Goal: Information Seeking & Learning: Learn about a topic

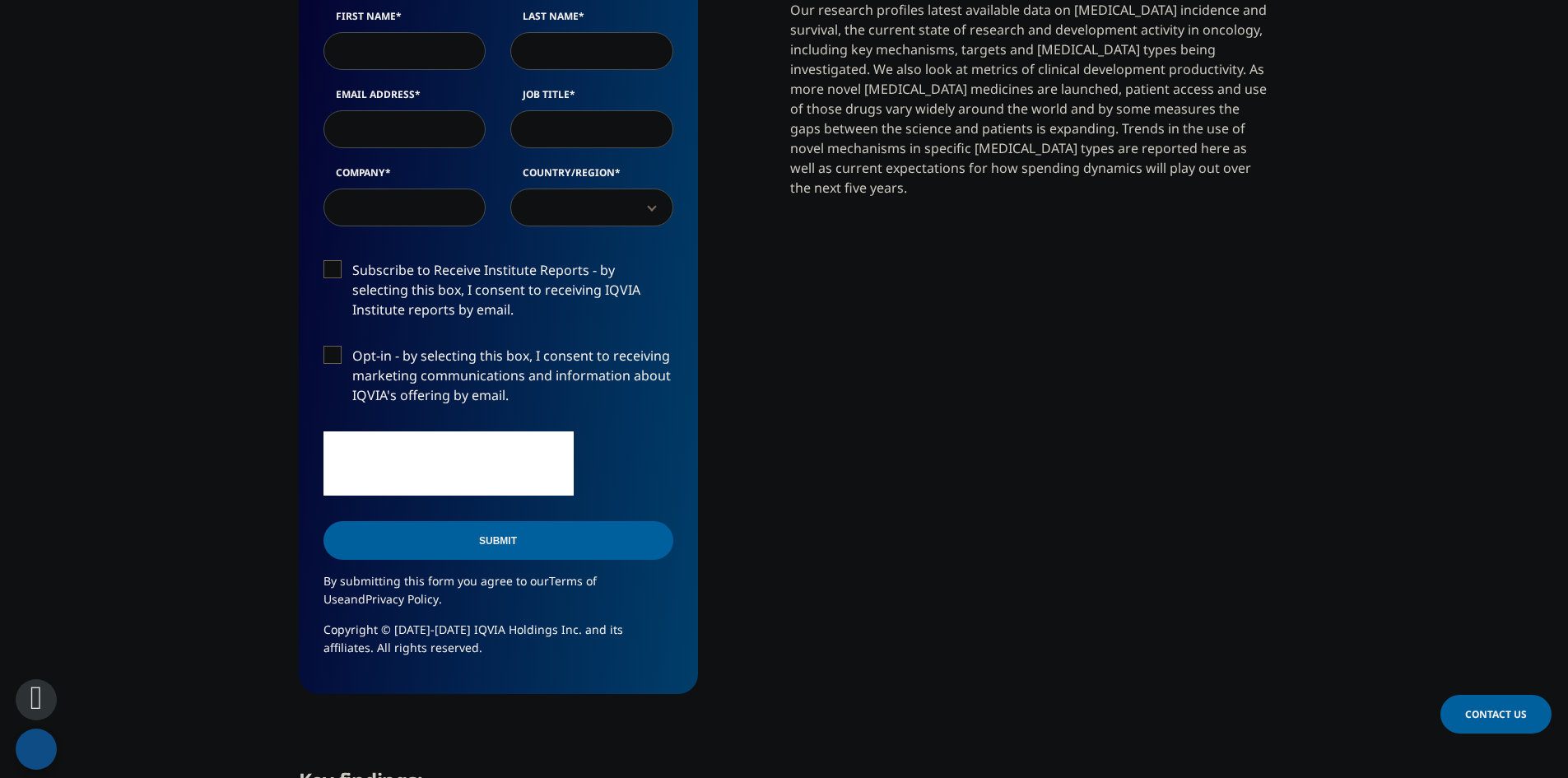
scroll to position [1031, 0]
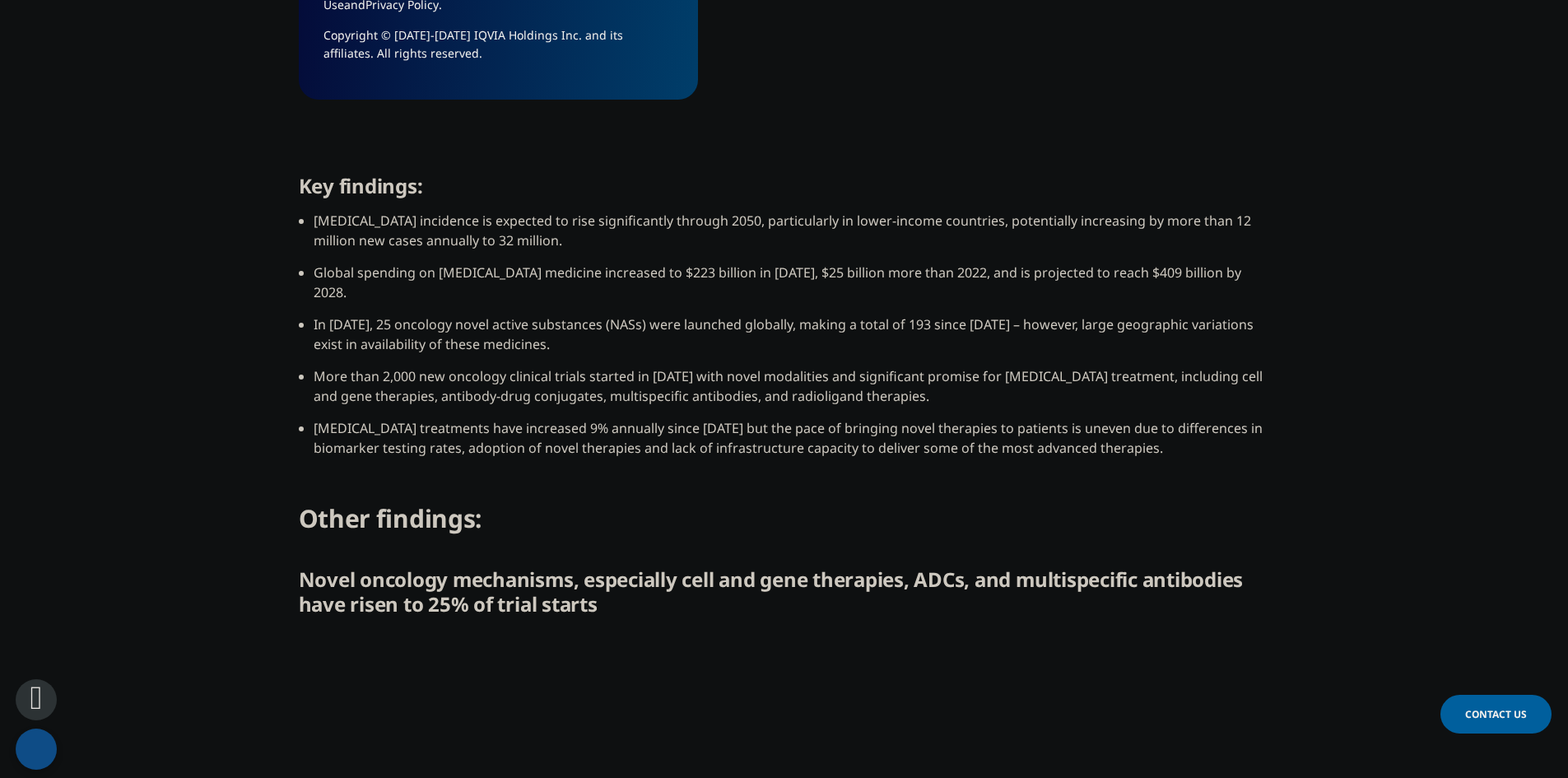
drag, startPoint x: 975, startPoint y: 259, endPoint x: 985, endPoint y: 322, distance: 63.8
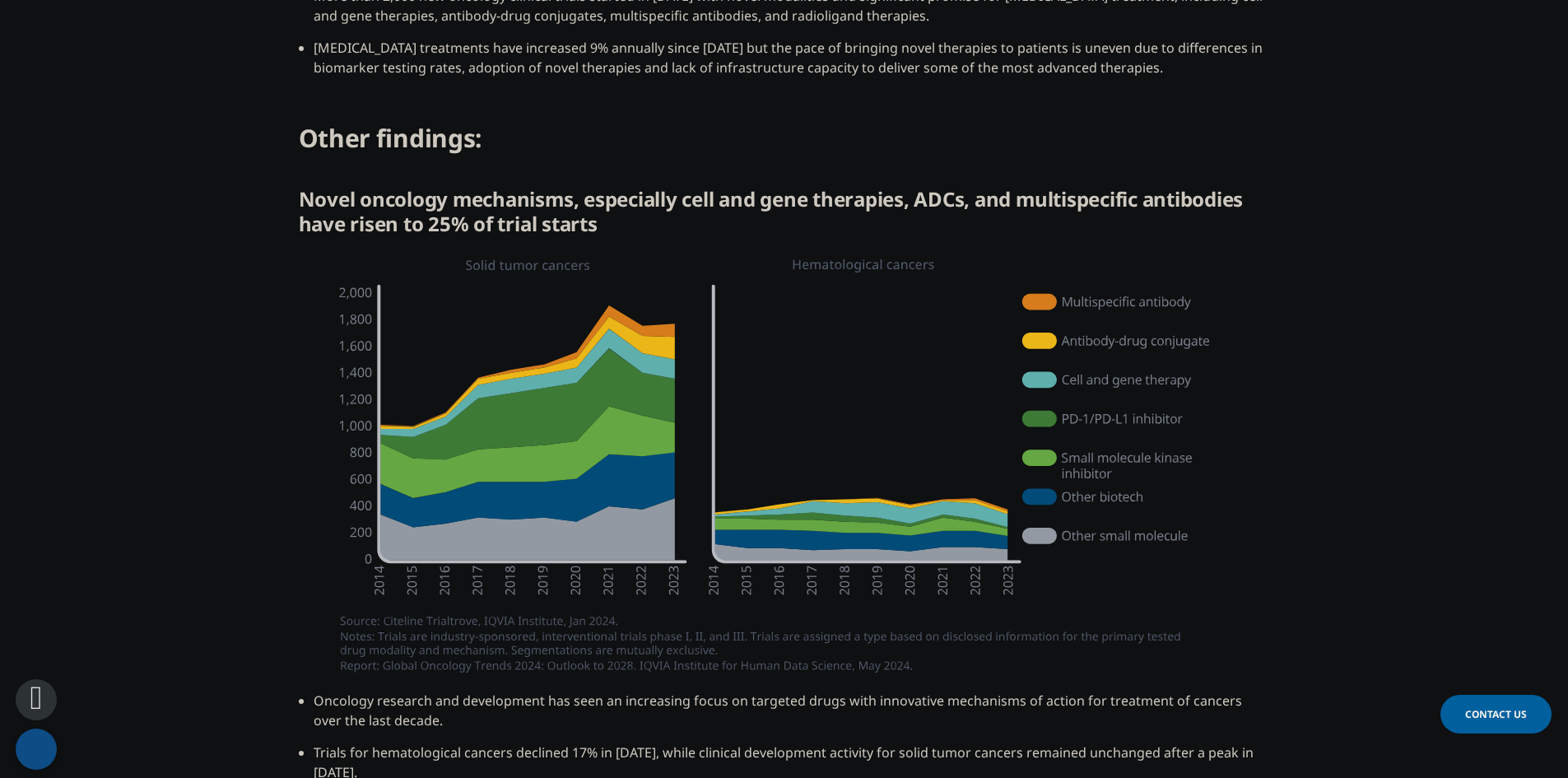
drag, startPoint x: 1069, startPoint y: 256, endPoint x: 1052, endPoint y: 298, distance: 45.3
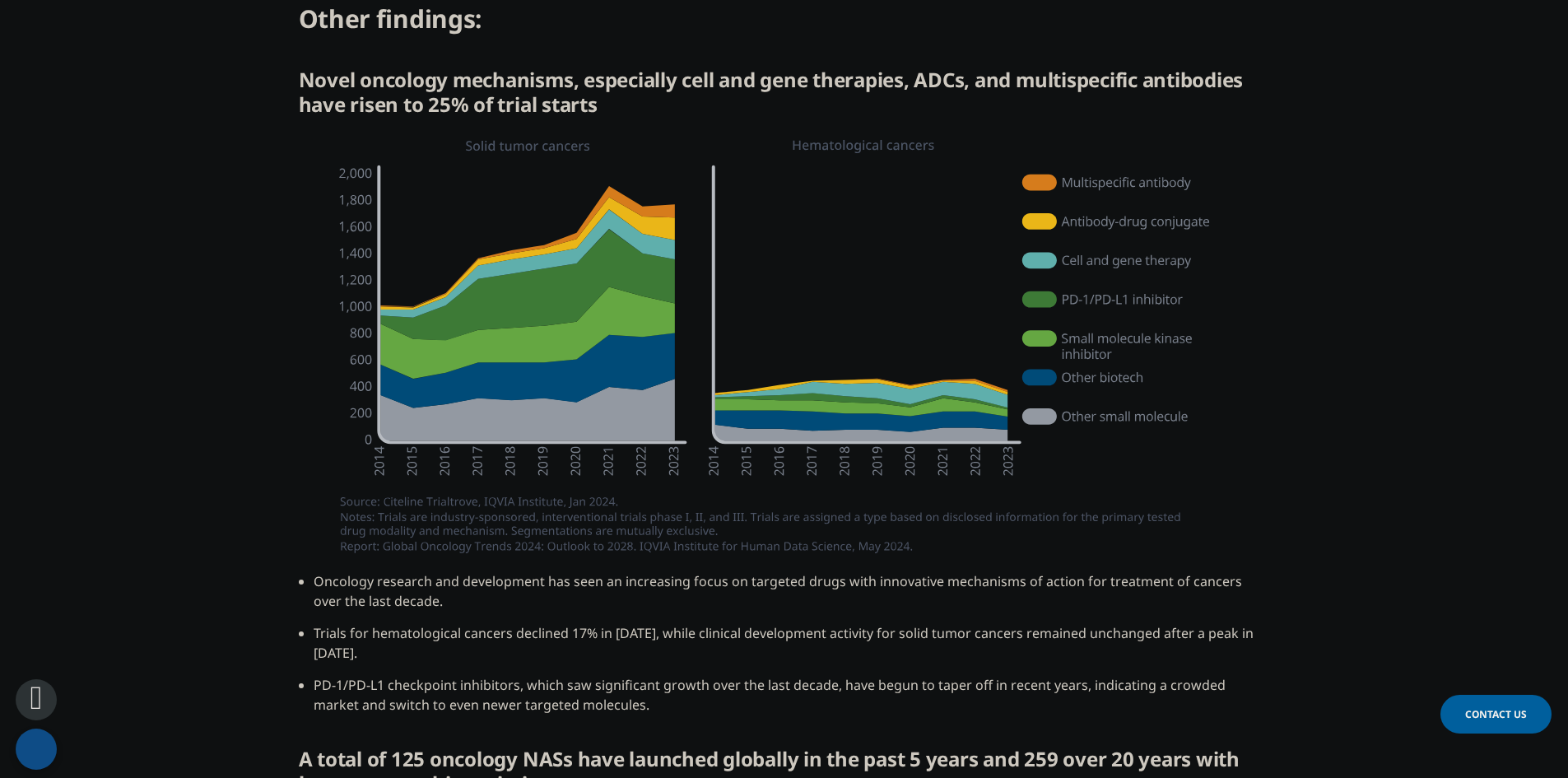
drag, startPoint x: 800, startPoint y: 262, endPoint x: 815, endPoint y: 208, distance: 56.0
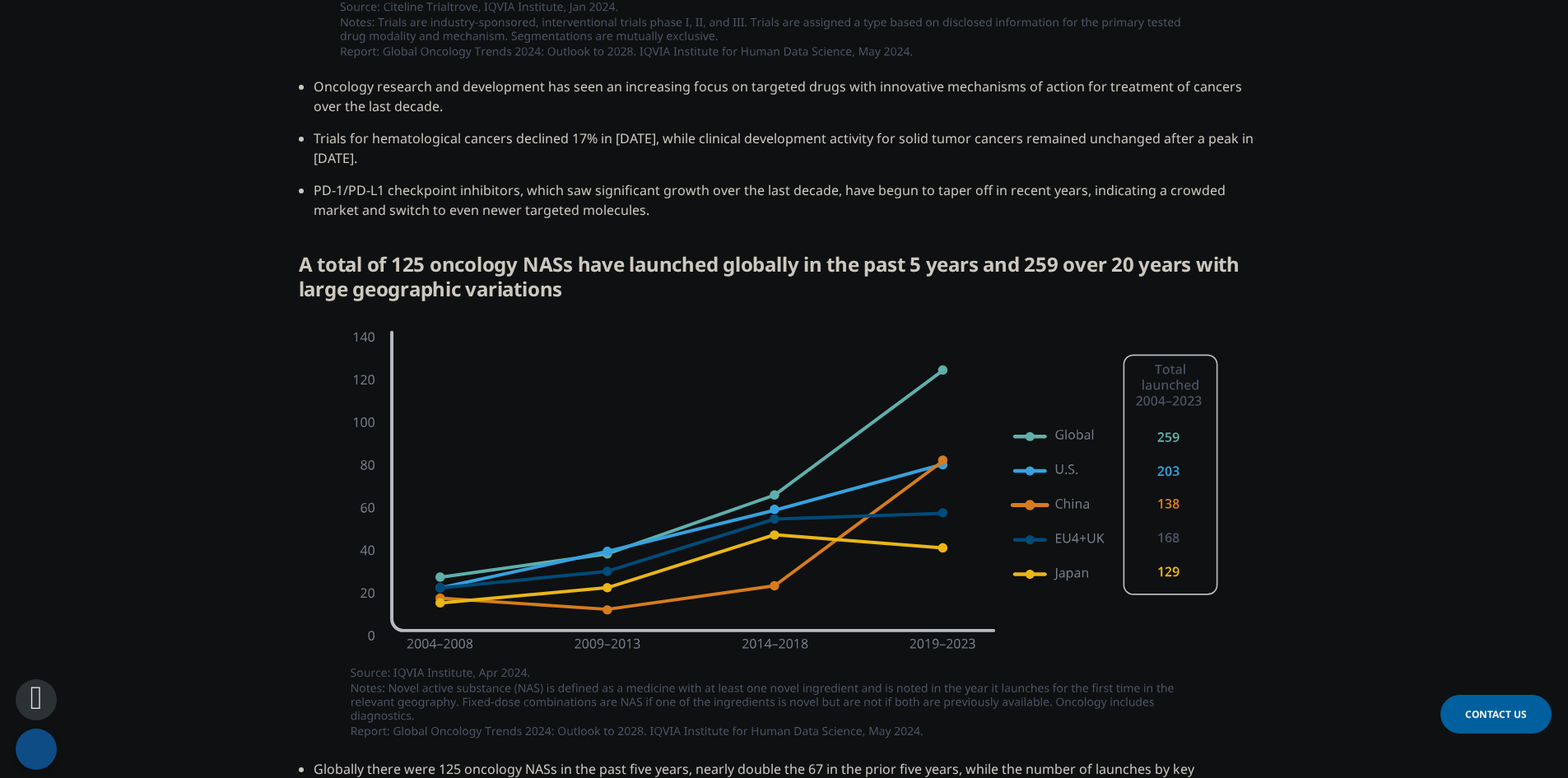
scroll to position [2717, 0]
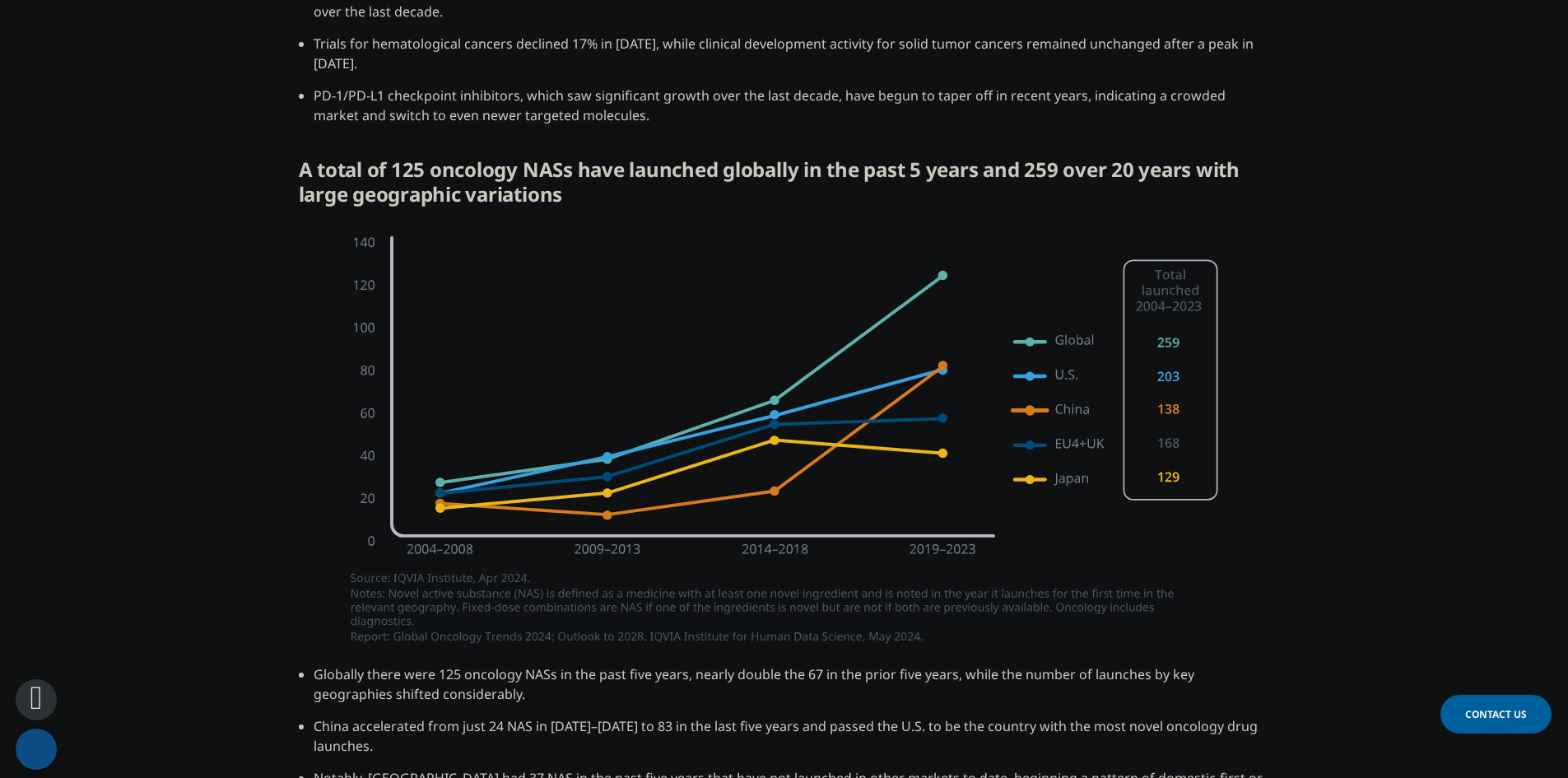
drag, startPoint x: 663, startPoint y: 239, endPoint x: 721, endPoint y: 311, distance: 92.5
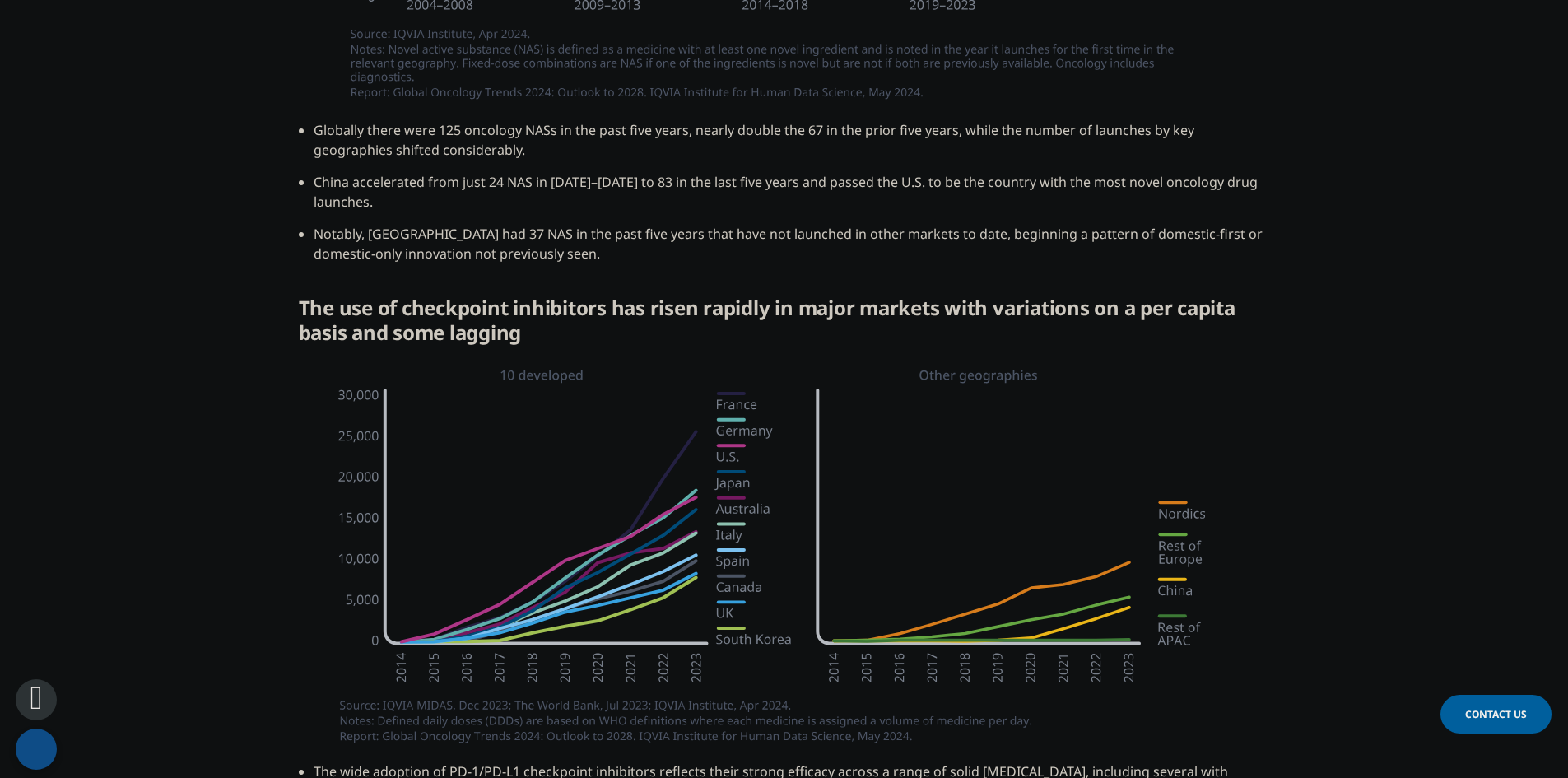
drag, startPoint x: 1220, startPoint y: 298, endPoint x: 1245, endPoint y: 416, distance: 120.6
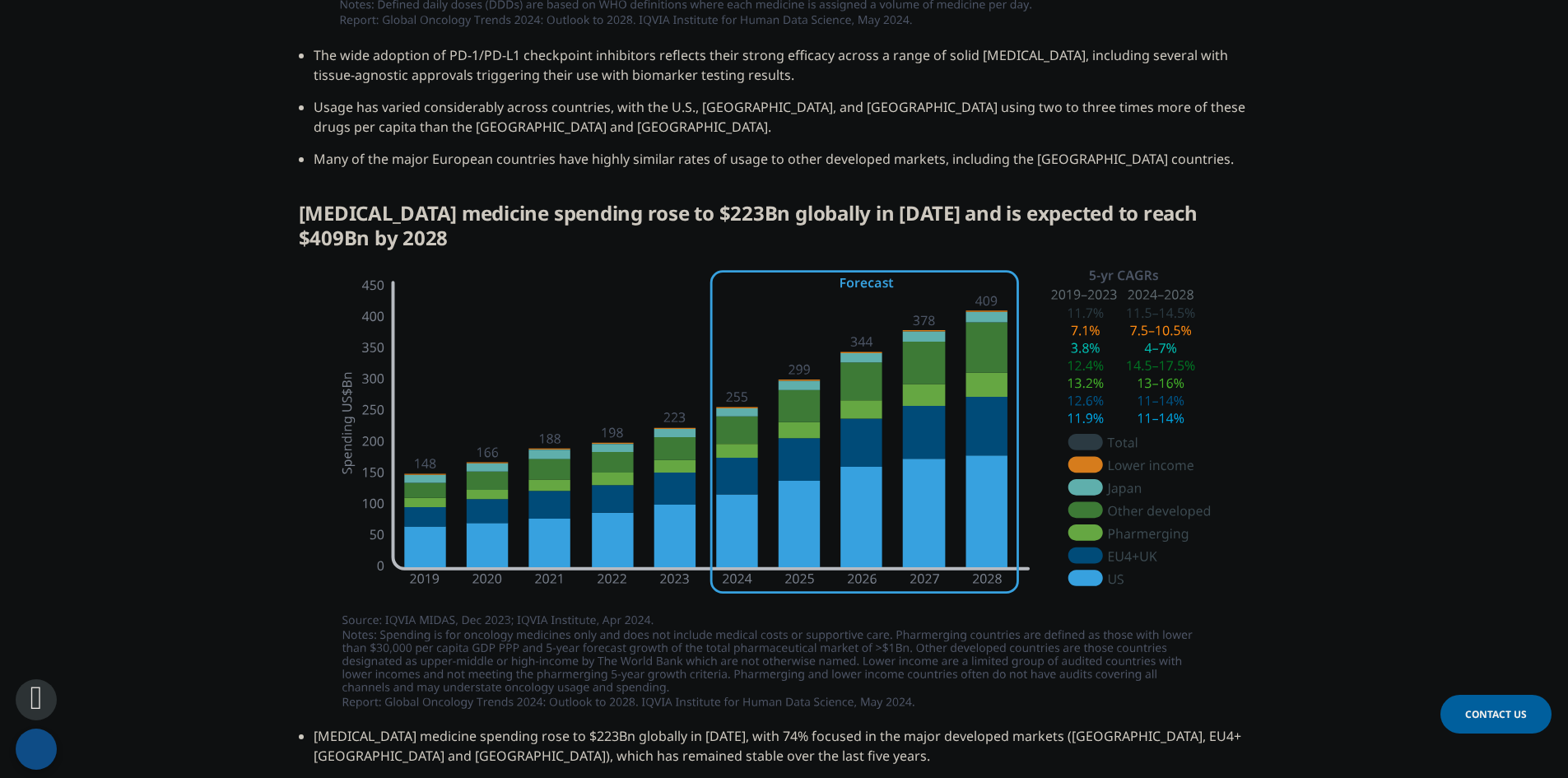
drag, startPoint x: 1258, startPoint y: 283, endPoint x: 1245, endPoint y: 338, distance: 56.5
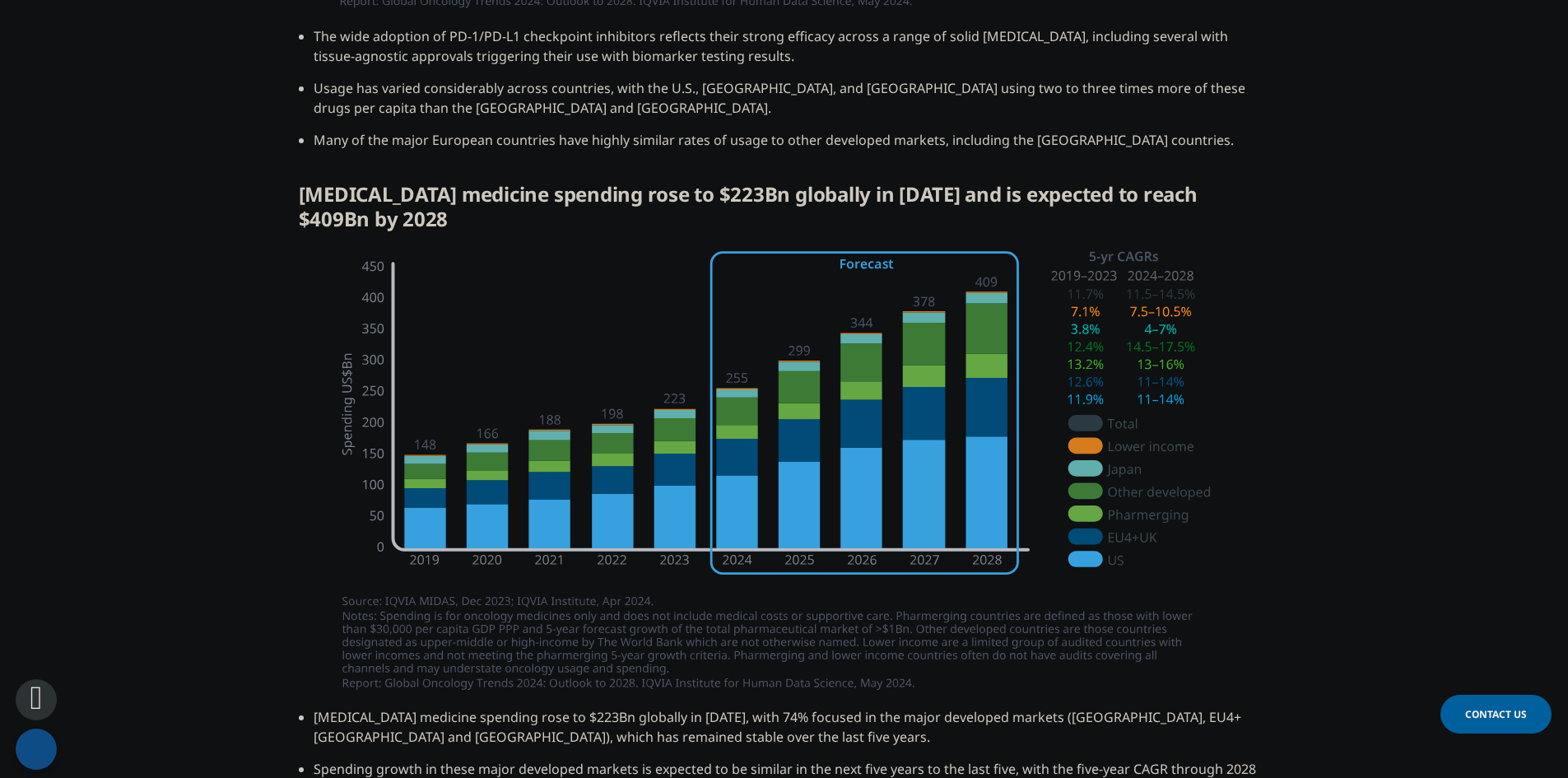
click at [1096, 518] on img at bounding box center [784, 474] width 922 height 461
click at [993, 428] on img at bounding box center [784, 474] width 922 height 461
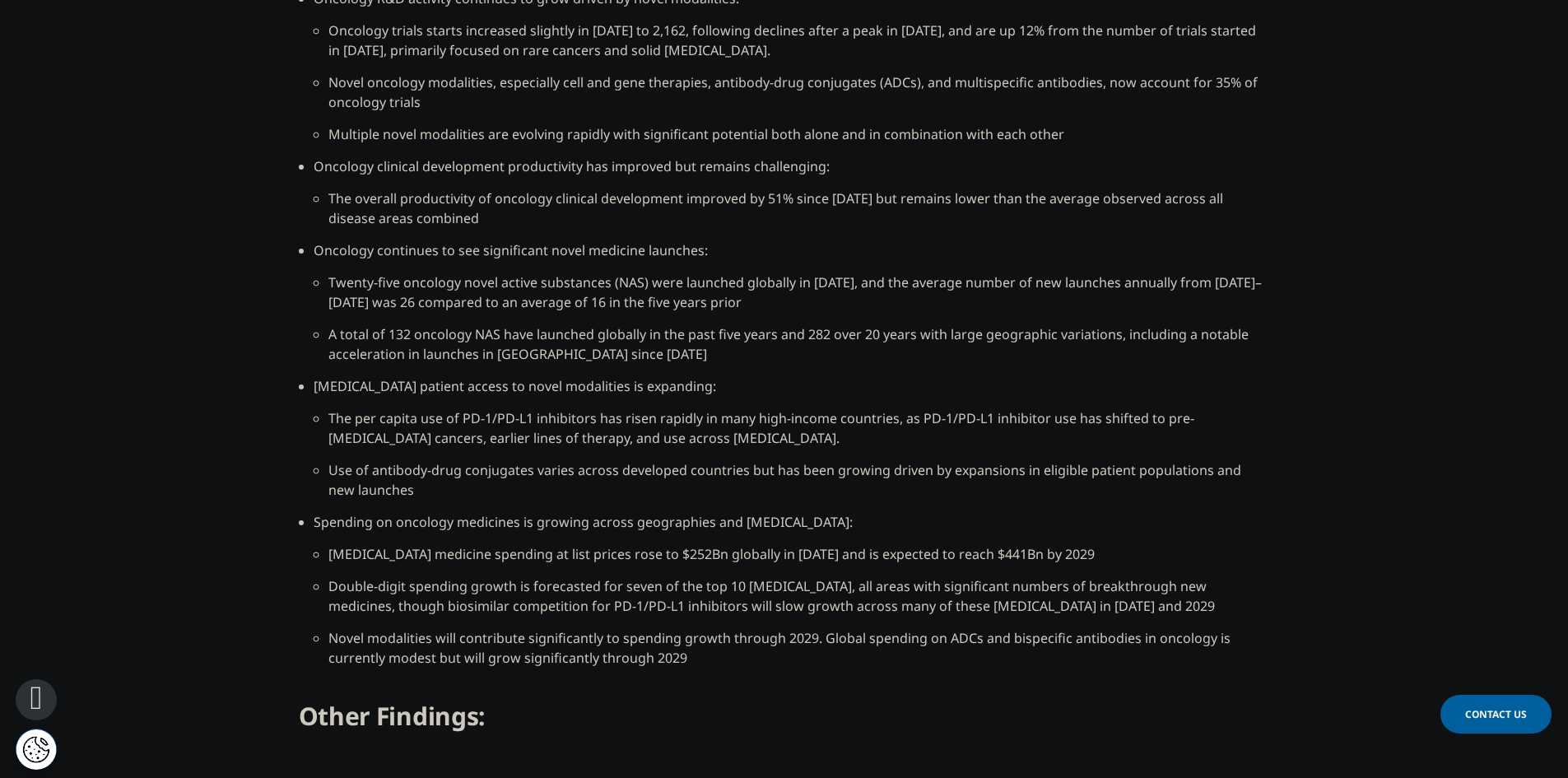
drag, startPoint x: 1290, startPoint y: 497, endPoint x: 1302, endPoint y: 565, distance: 69.1
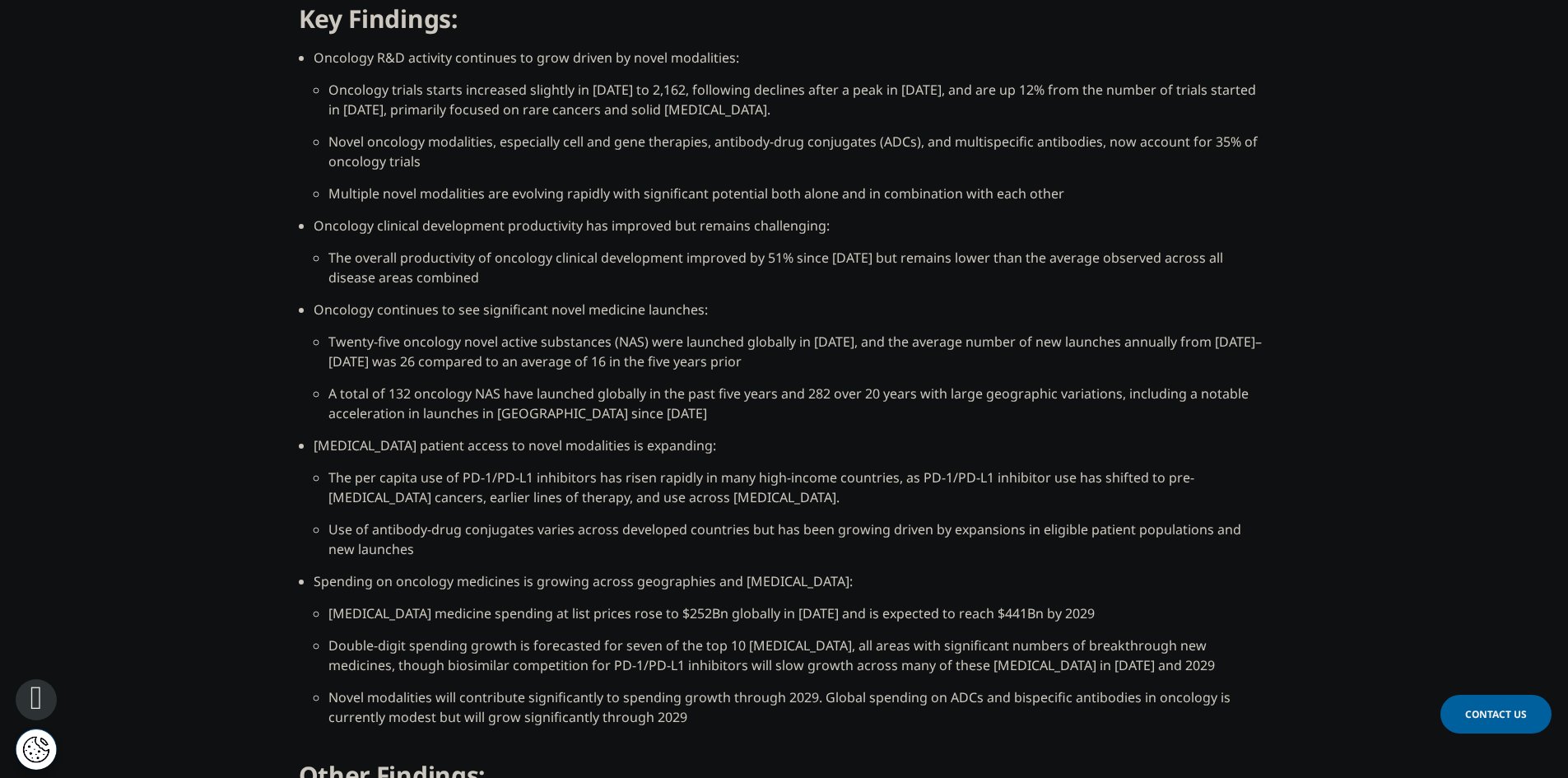
drag, startPoint x: 1374, startPoint y: 416, endPoint x: 1361, endPoint y: 372, distance: 45.9
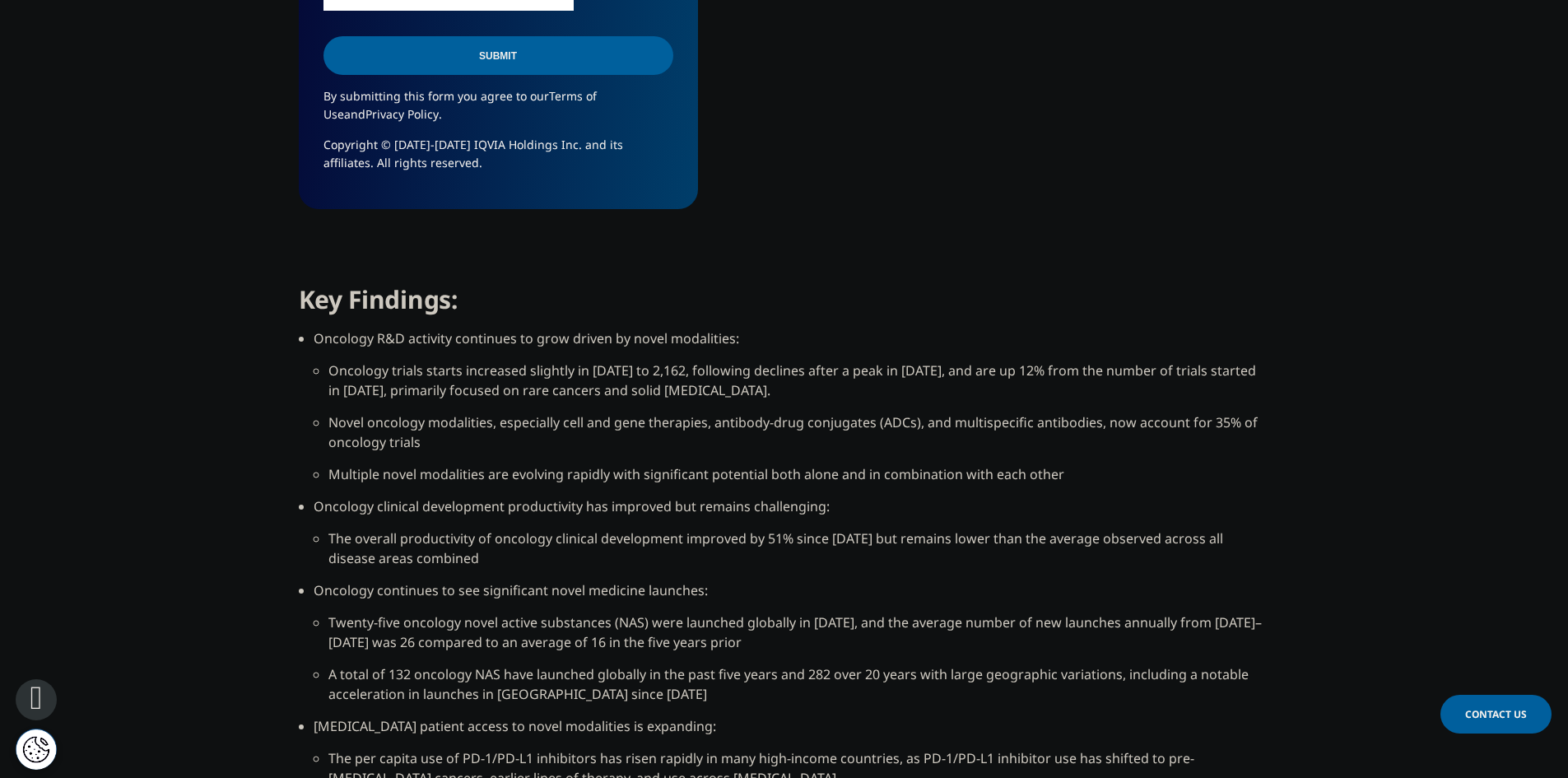
drag, startPoint x: 1361, startPoint y: 372, endPoint x: 1355, endPoint y: 339, distance: 33.5
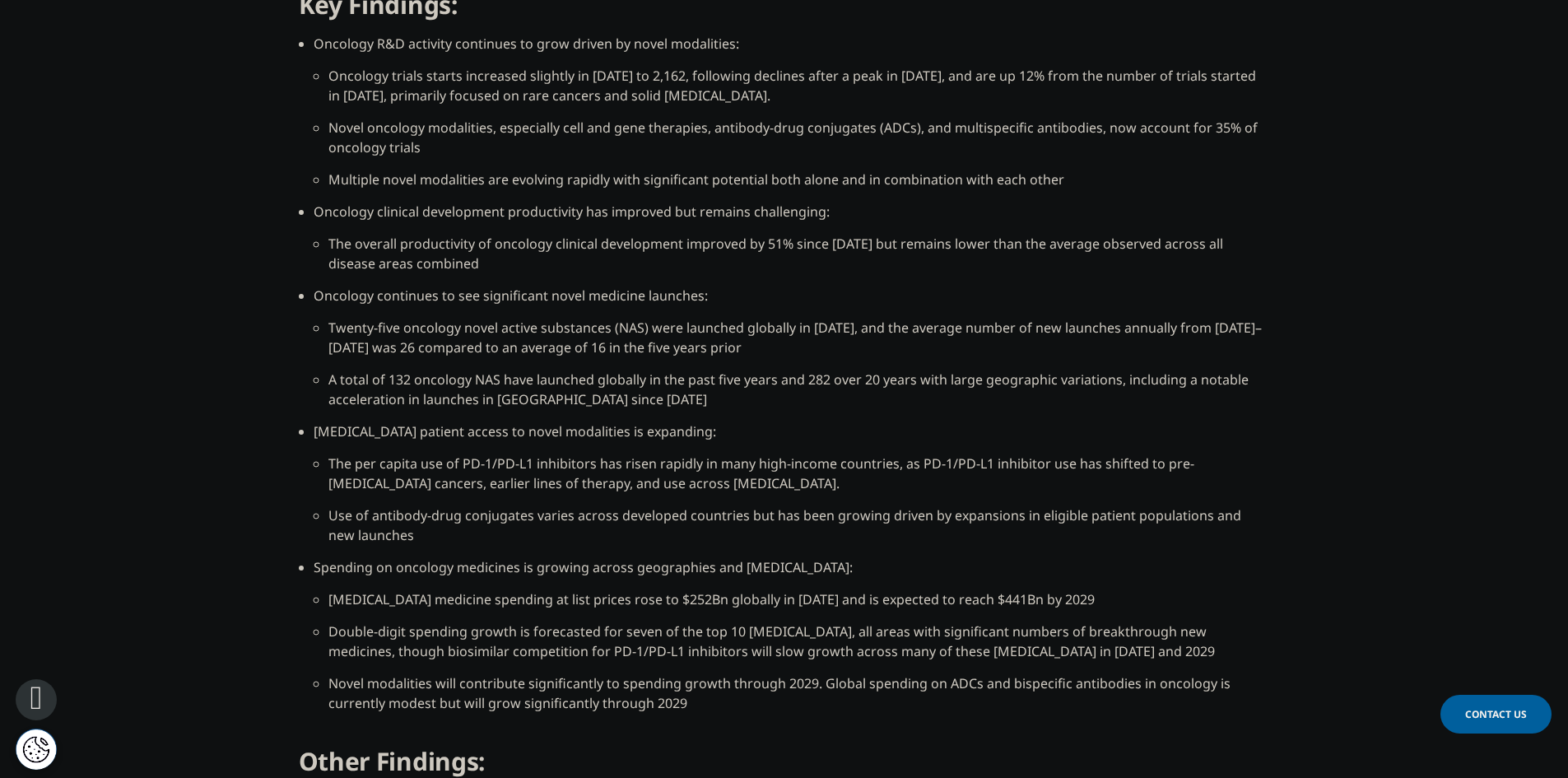
drag, startPoint x: 1320, startPoint y: 370, endPoint x: 1354, endPoint y: 464, distance: 100.0
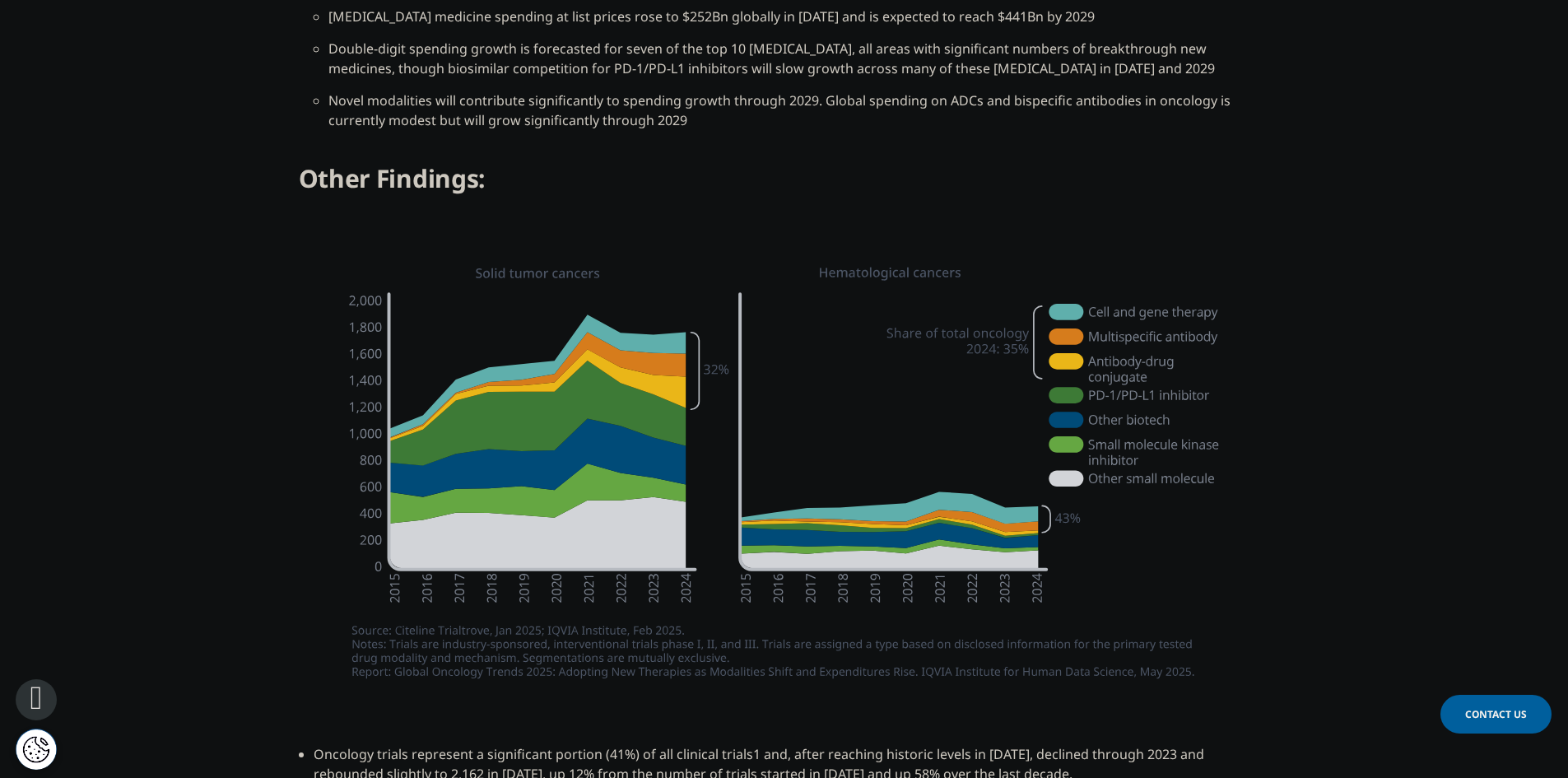
drag, startPoint x: 1332, startPoint y: 377, endPoint x: 1344, endPoint y: 510, distance: 133.5
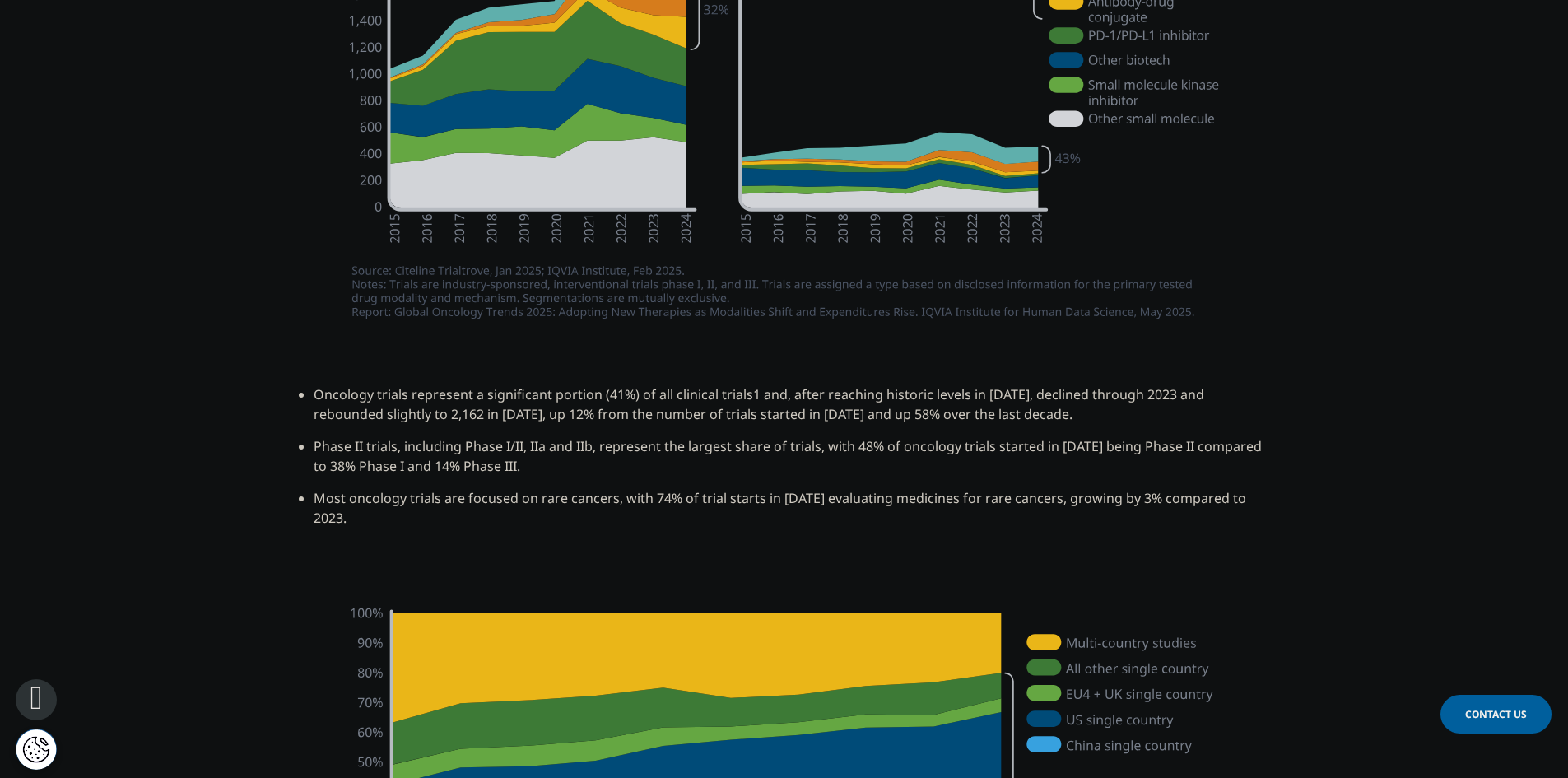
scroll to position [2956, 0]
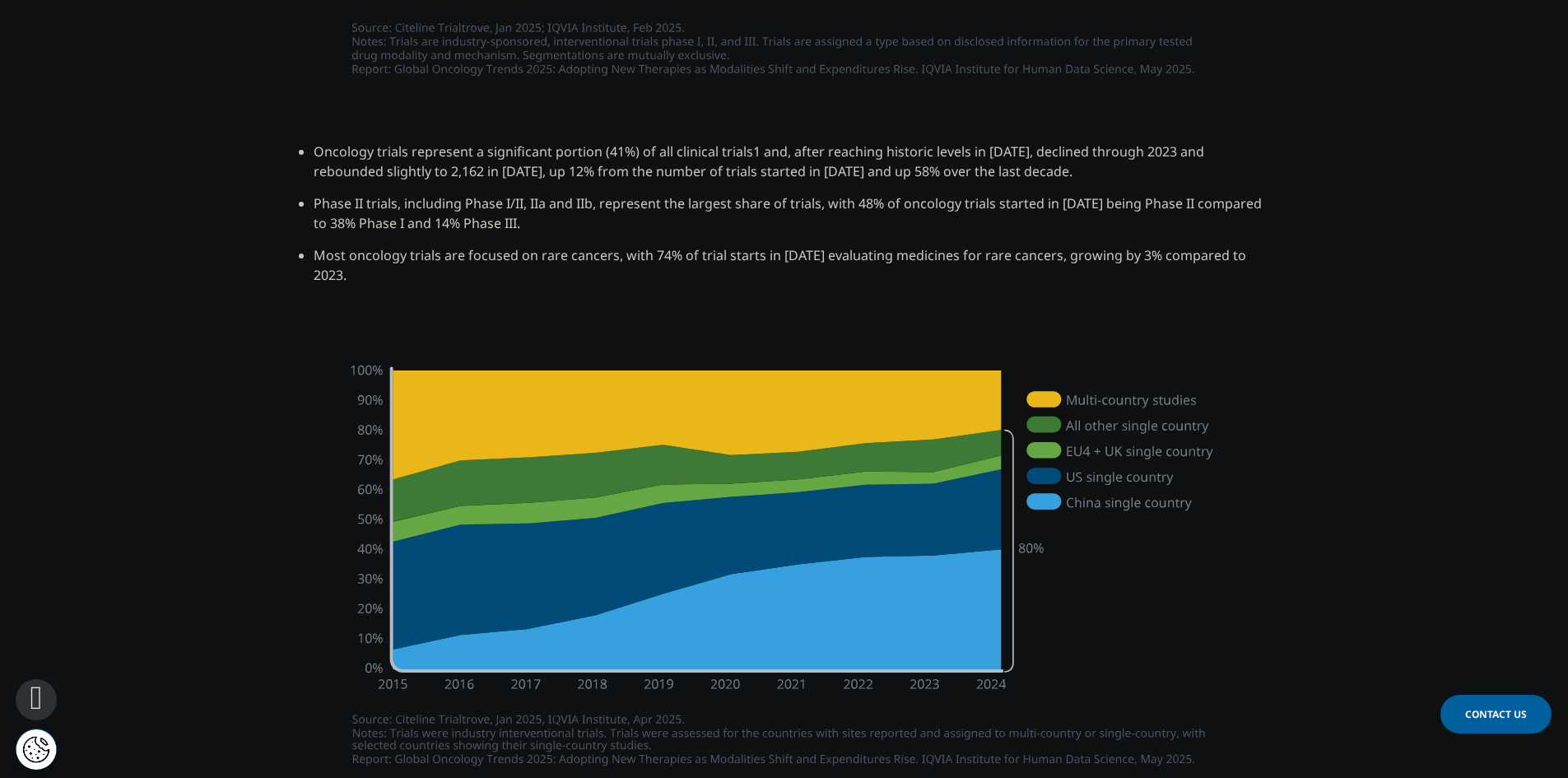
drag, startPoint x: 1298, startPoint y: 420, endPoint x: 1294, endPoint y: 527, distance: 107.1
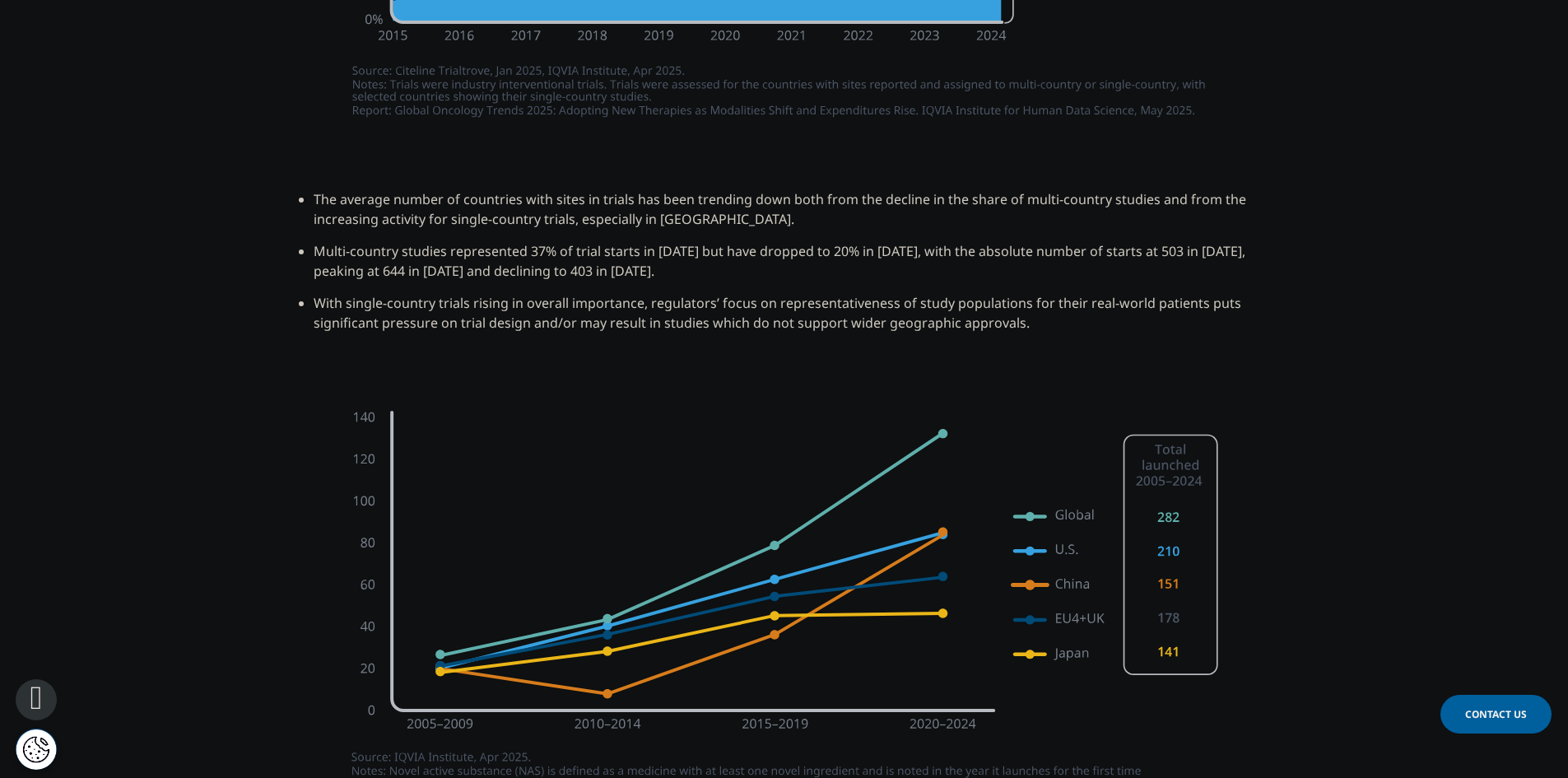
drag, startPoint x: 1342, startPoint y: 463, endPoint x: 1346, endPoint y: 508, distance: 45.2
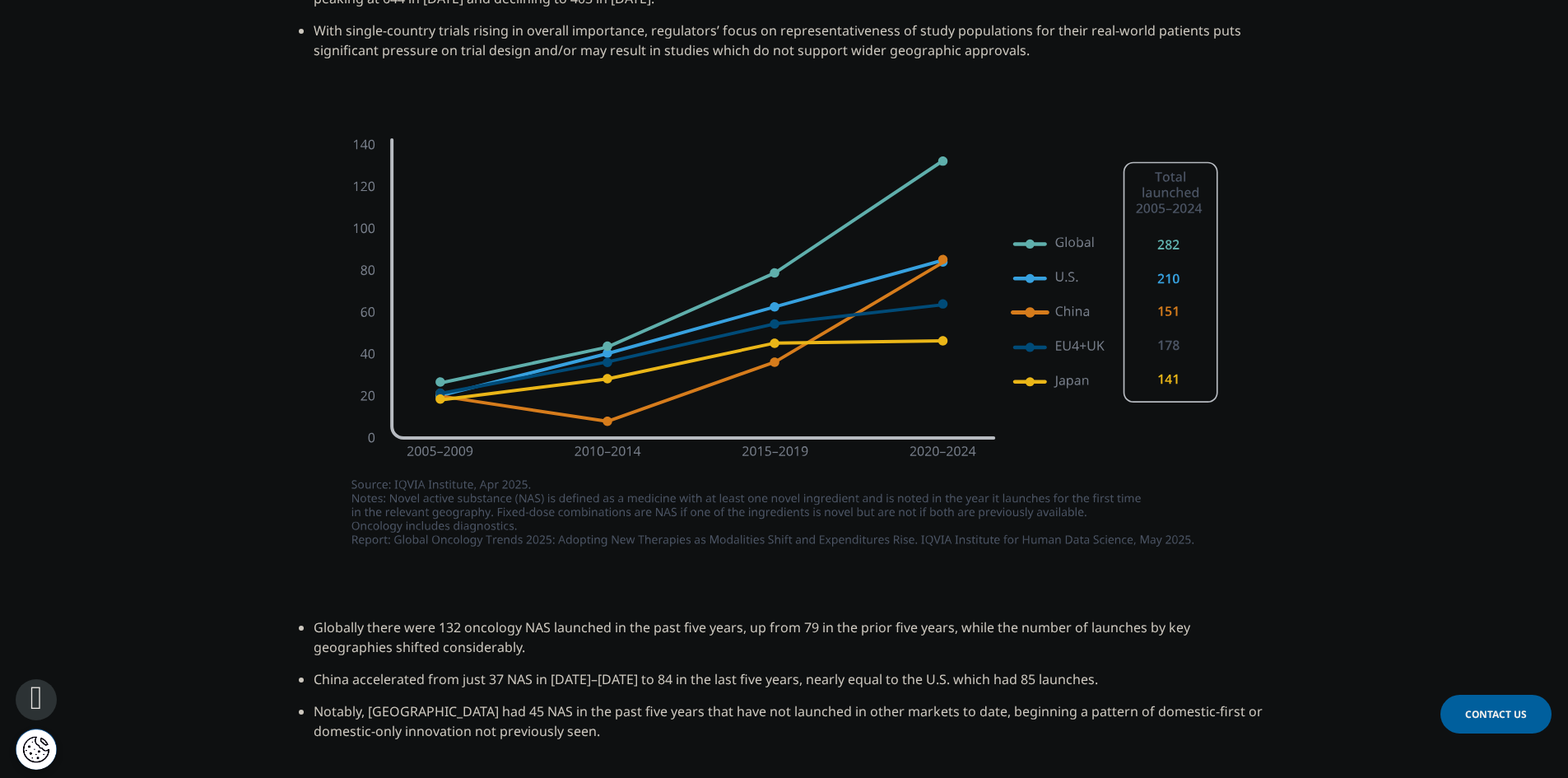
drag, startPoint x: 1354, startPoint y: 428, endPoint x: 1359, endPoint y: 492, distance: 64.2
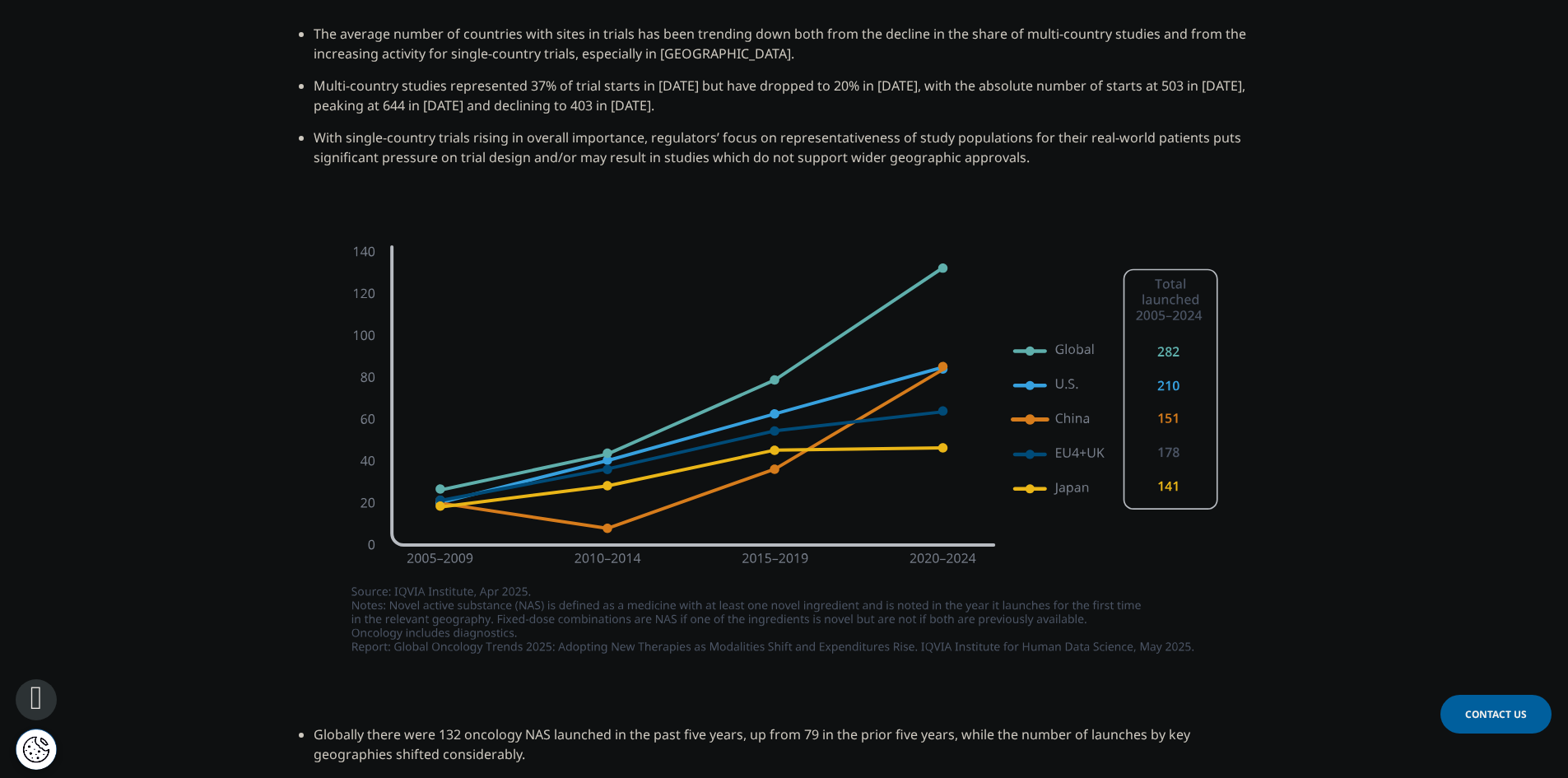
drag, startPoint x: 1322, startPoint y: 356, endPoint x: 1299, endPoint y: 307, distance: 54.1
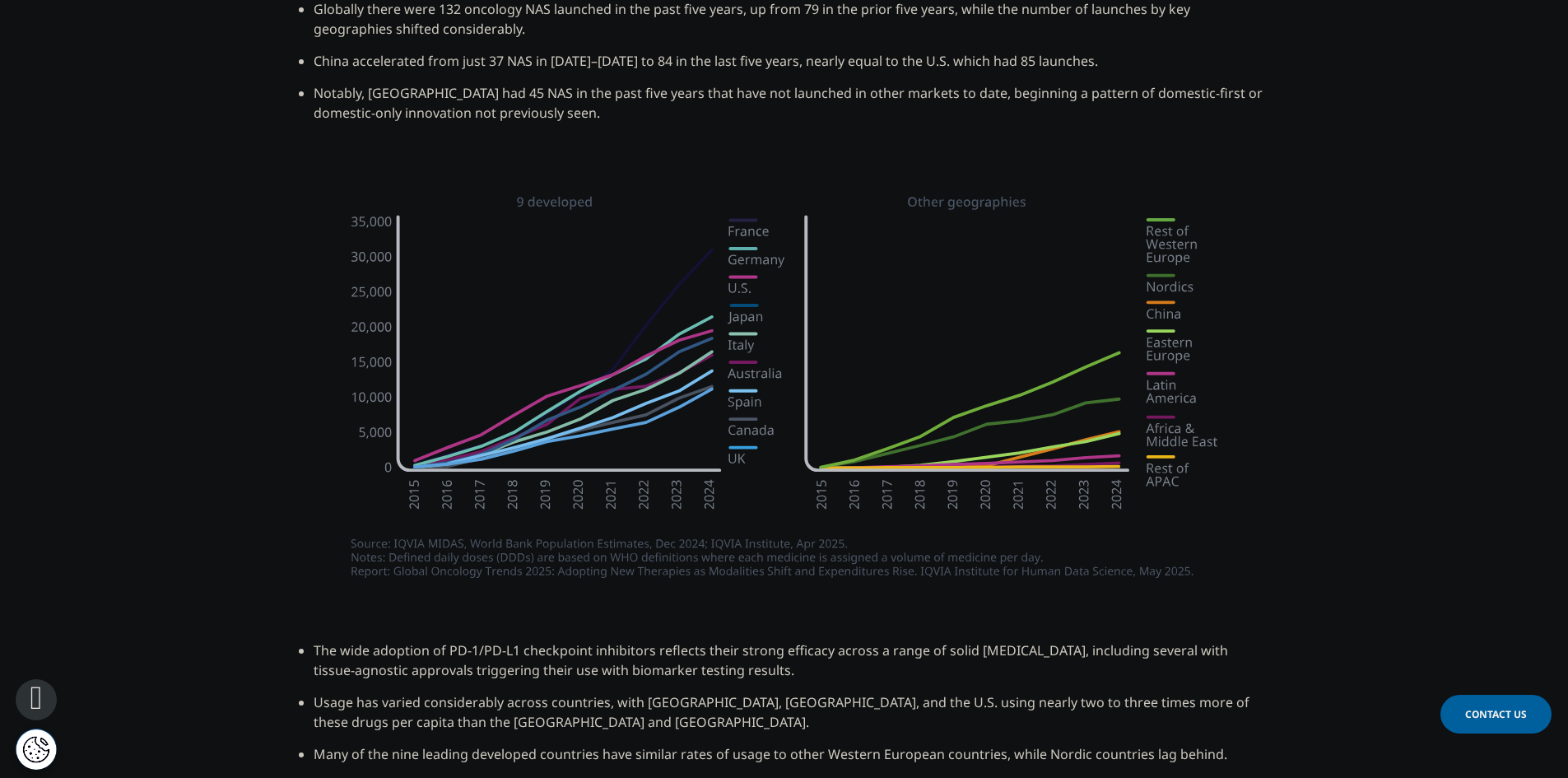
drag, startPoint x: 1314, startPoint y: 361, endPoint x: 1329, endPoint y: 445, distance: 85.3
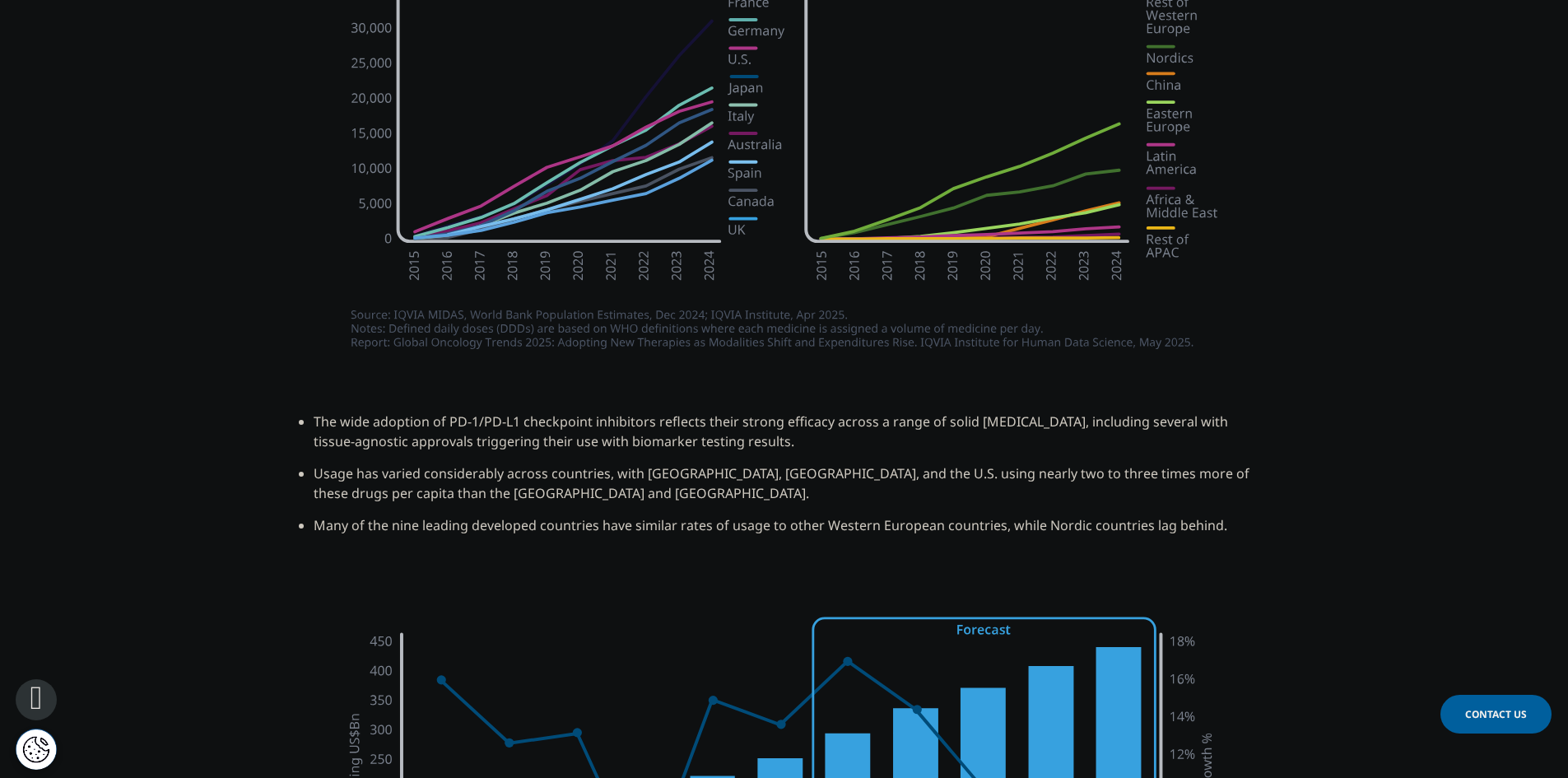
scroll to position [5067, 0]
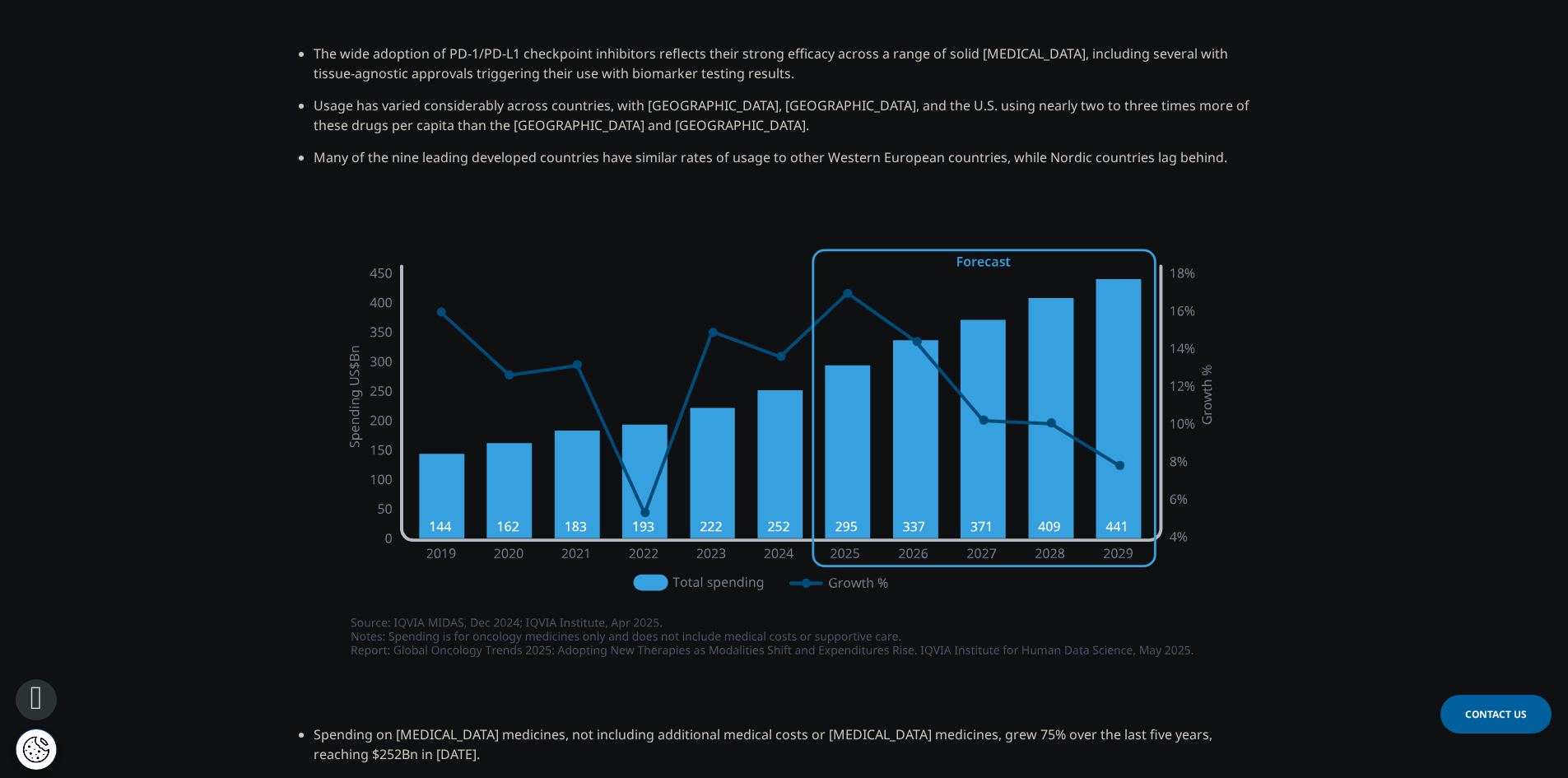
drag, startPoint x: 1331, startPoint y: 502, endPoint x: 1333, endPoint y: 548, distance: 46.0
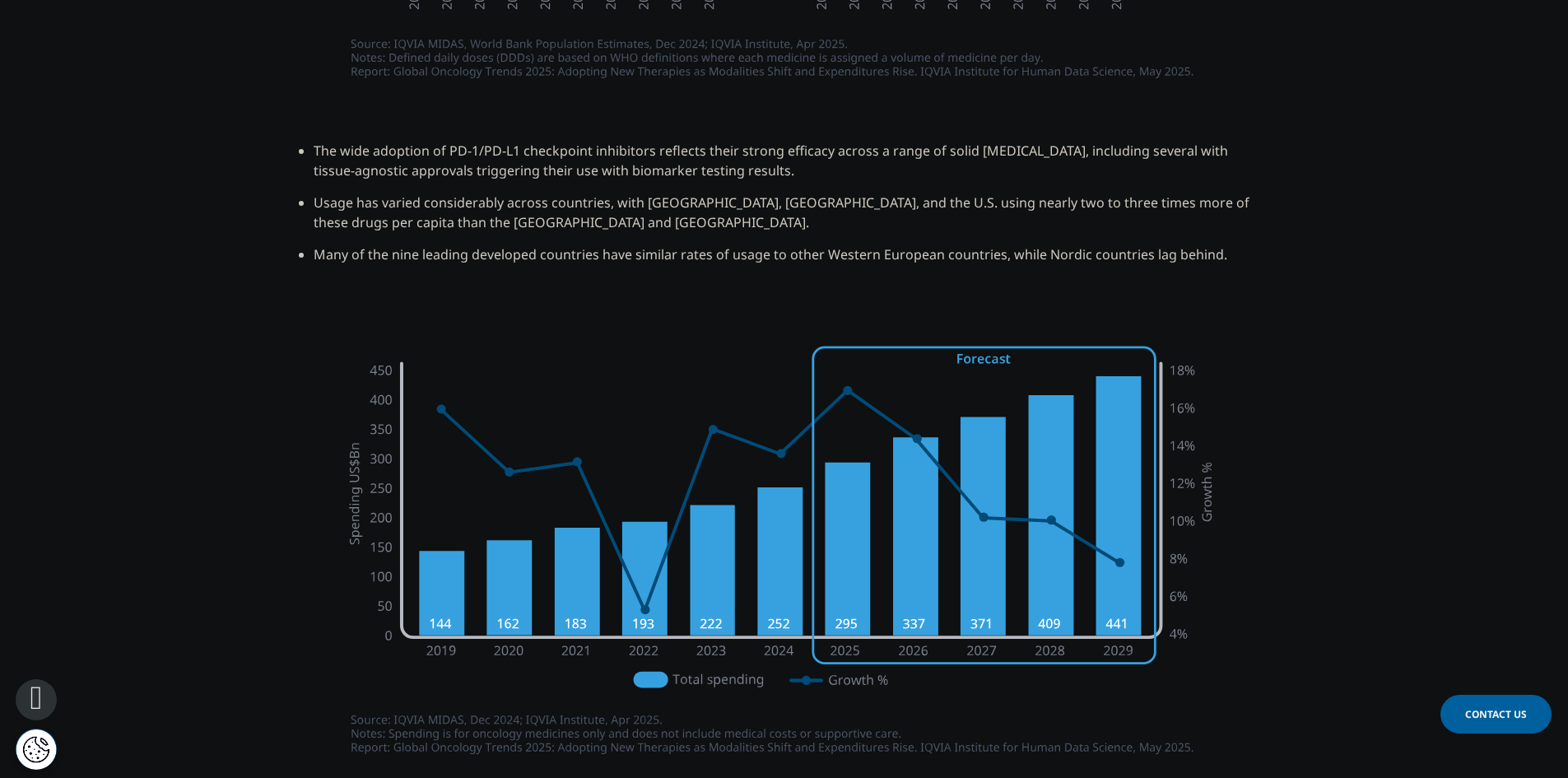
drag, startPoint x: 1292, startPoint y: 447, endPoint x: 1296, endPoint y: 397, distance: 50.2
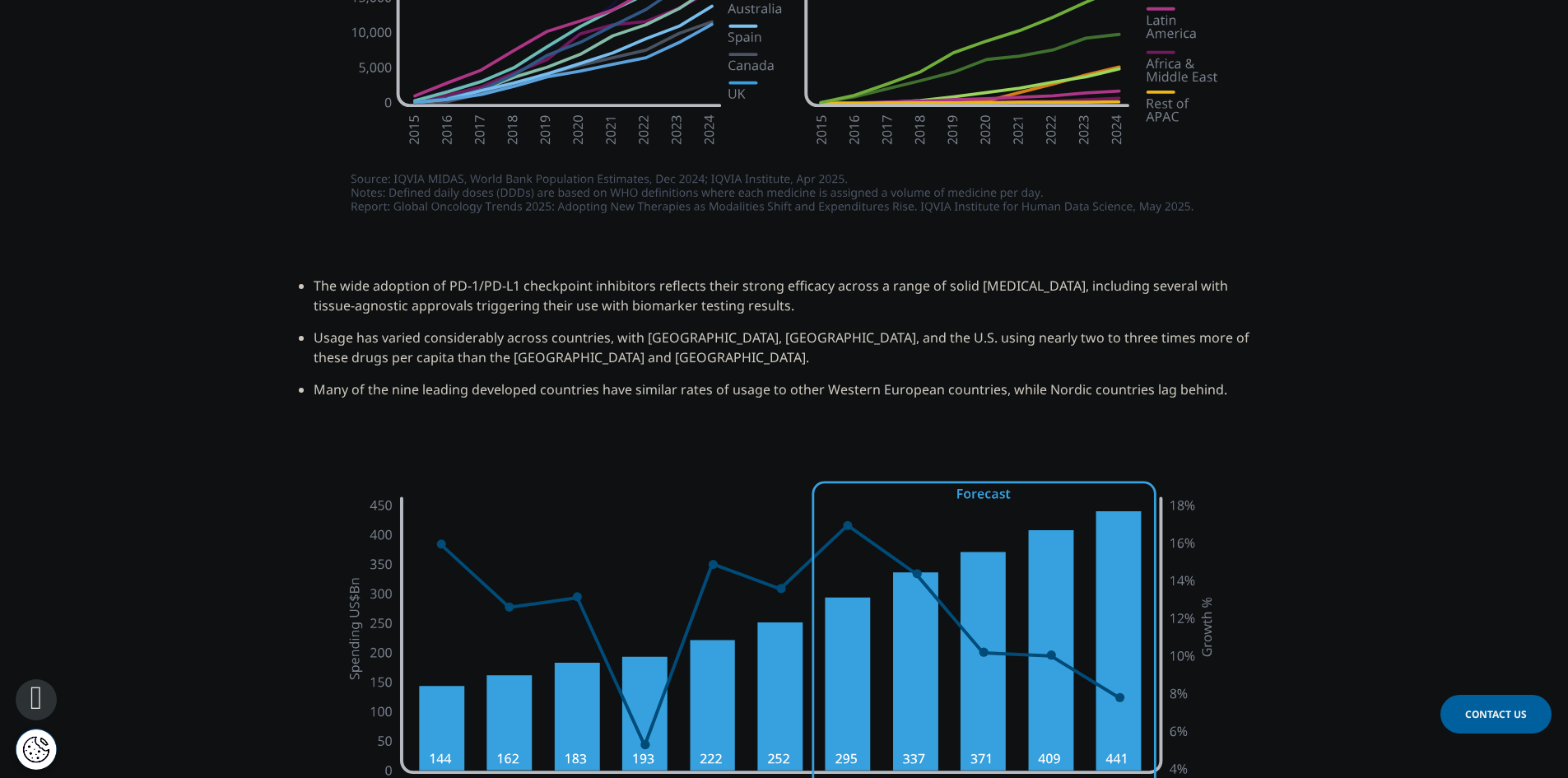
drag, startPoint x: 1270, startPoint y: 331, endPoint x: 1260, endPoint y: 317, distance: 17.2
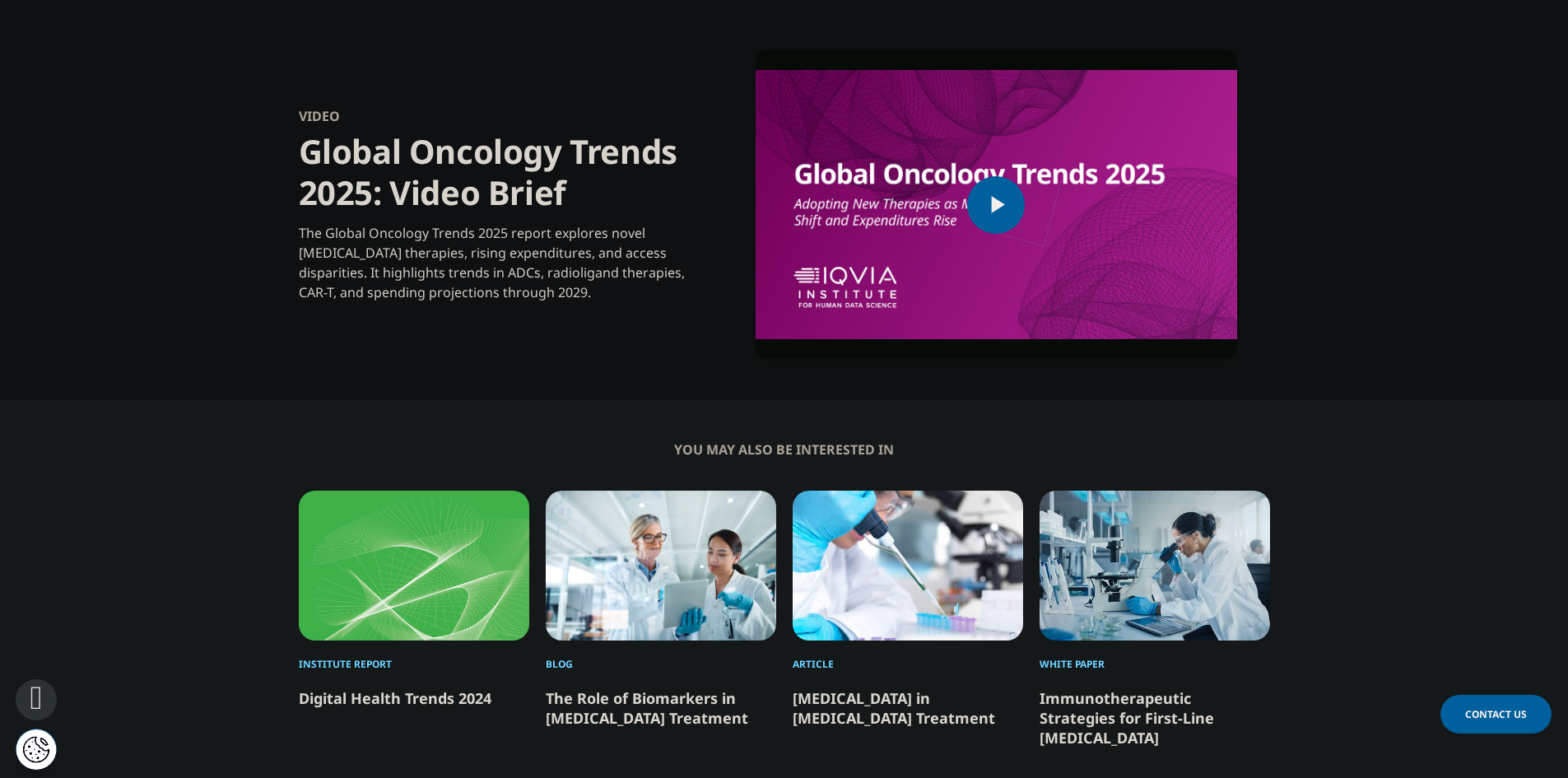
drag, startPoint x: 1267, startPoint y: 359, endPoint x: 1293, endPoint y: 463, distance: 107.2
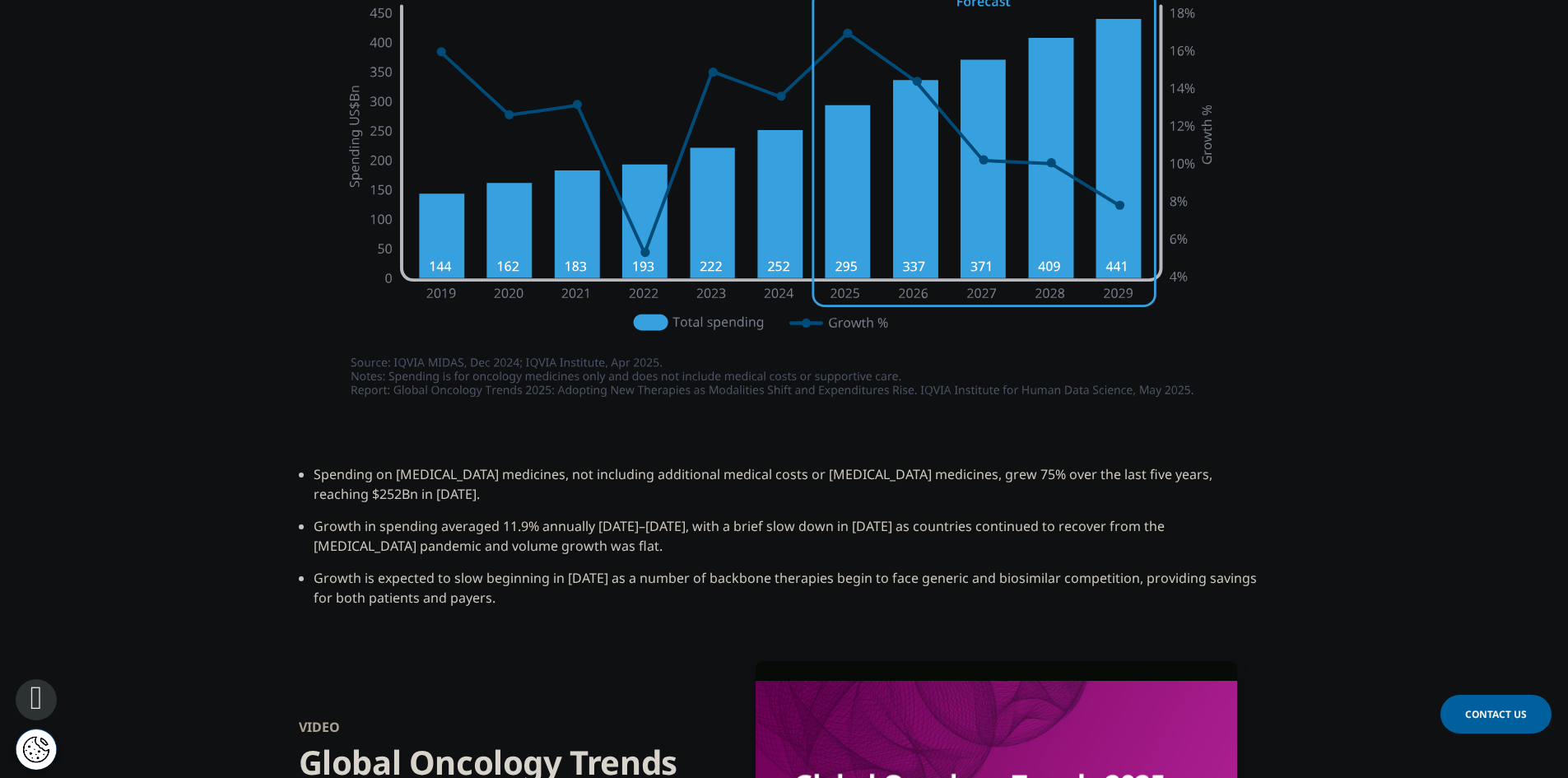
drag, startPoint x: 1341, startPoint y: 302, endPoint x: 1360, endPoint y: 202, distance: 101.8
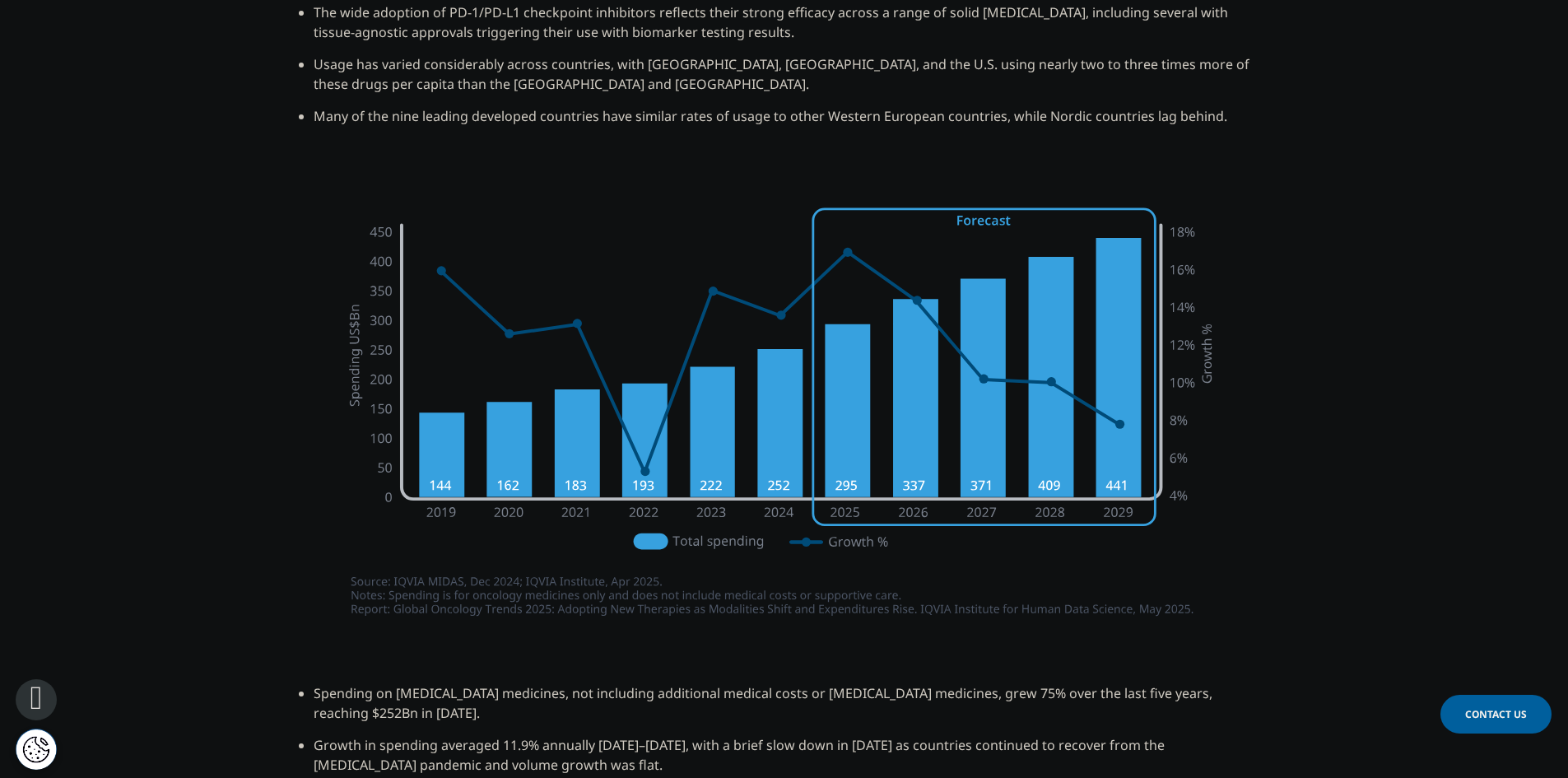
drag, startPoint x: 1332, startPoint y: 268, endPoint x: 1332, endPoint y: 249, distance: 19.0
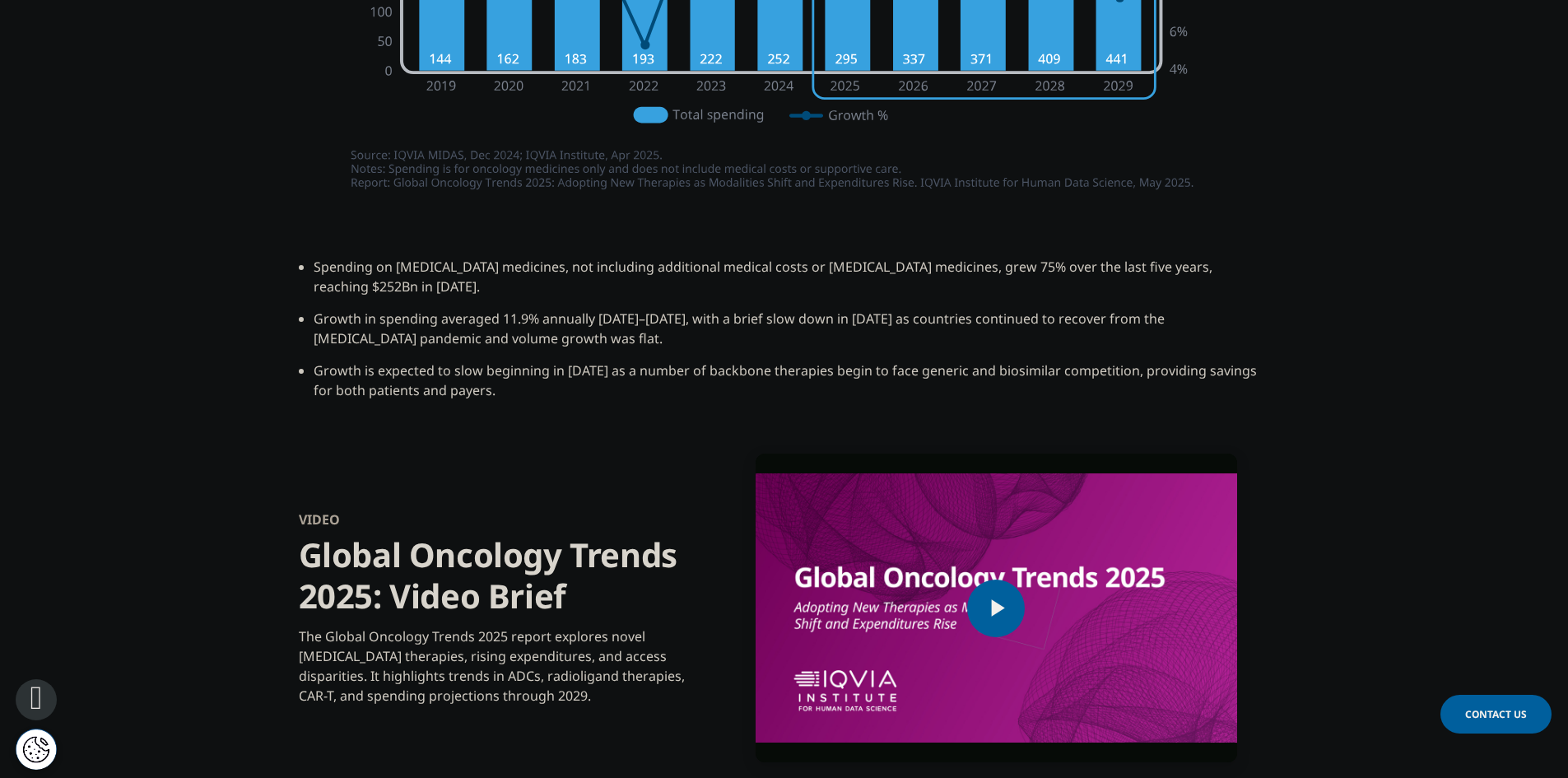
drag, startPoint x: 1312, startPoint y: 360, endPoint x: 1323, endPoint y: 430, distance: 70.9
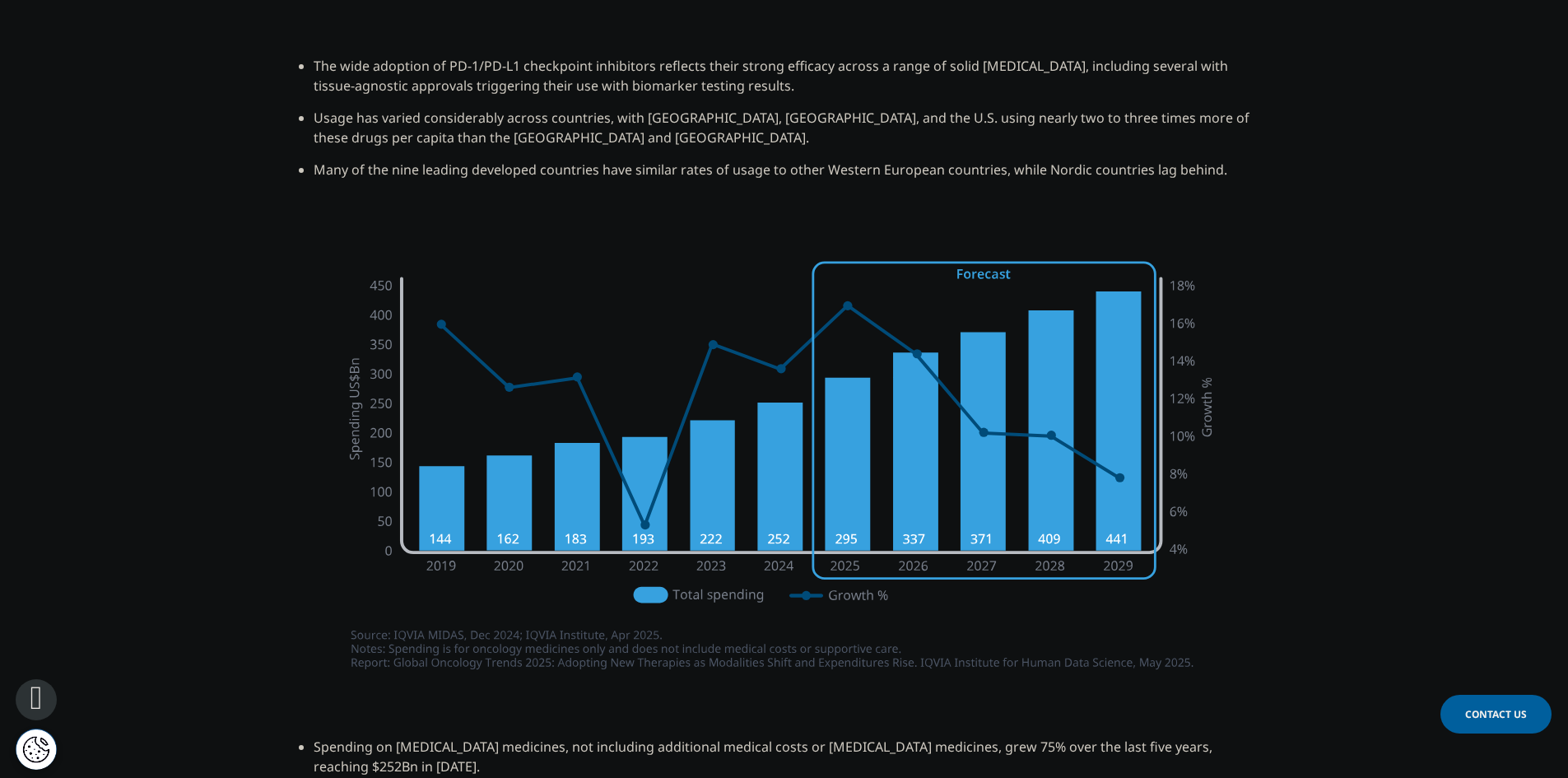
drag, startPoint x: 1346, startPoint y: 415, endPoint x: 1340, endPoint y: 323, distance: 92.2
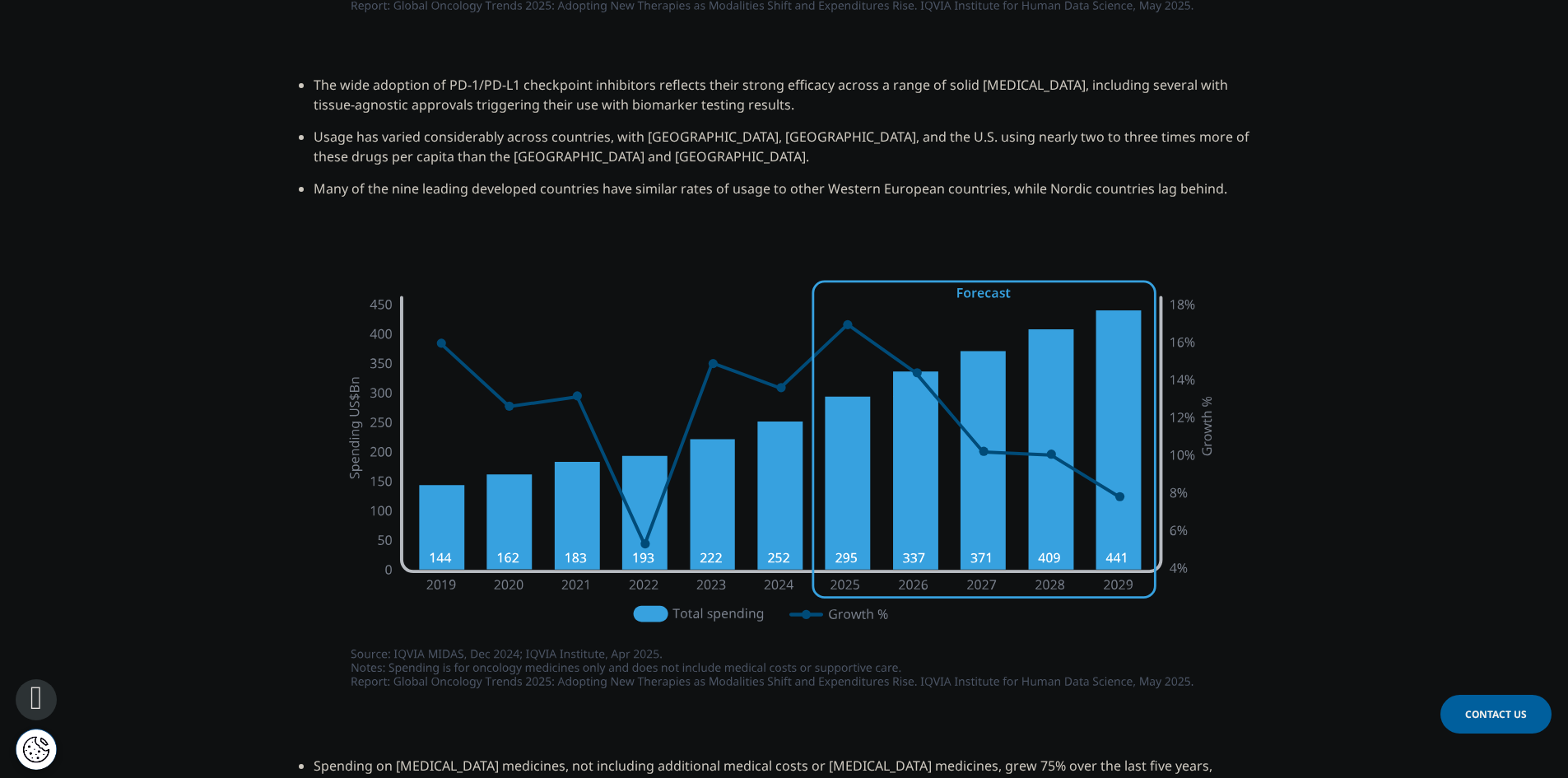
drag, startPoint x: 1357, startPoint y: 358, endPoint x: 1347, endPoint y: 357, distance: 10.0
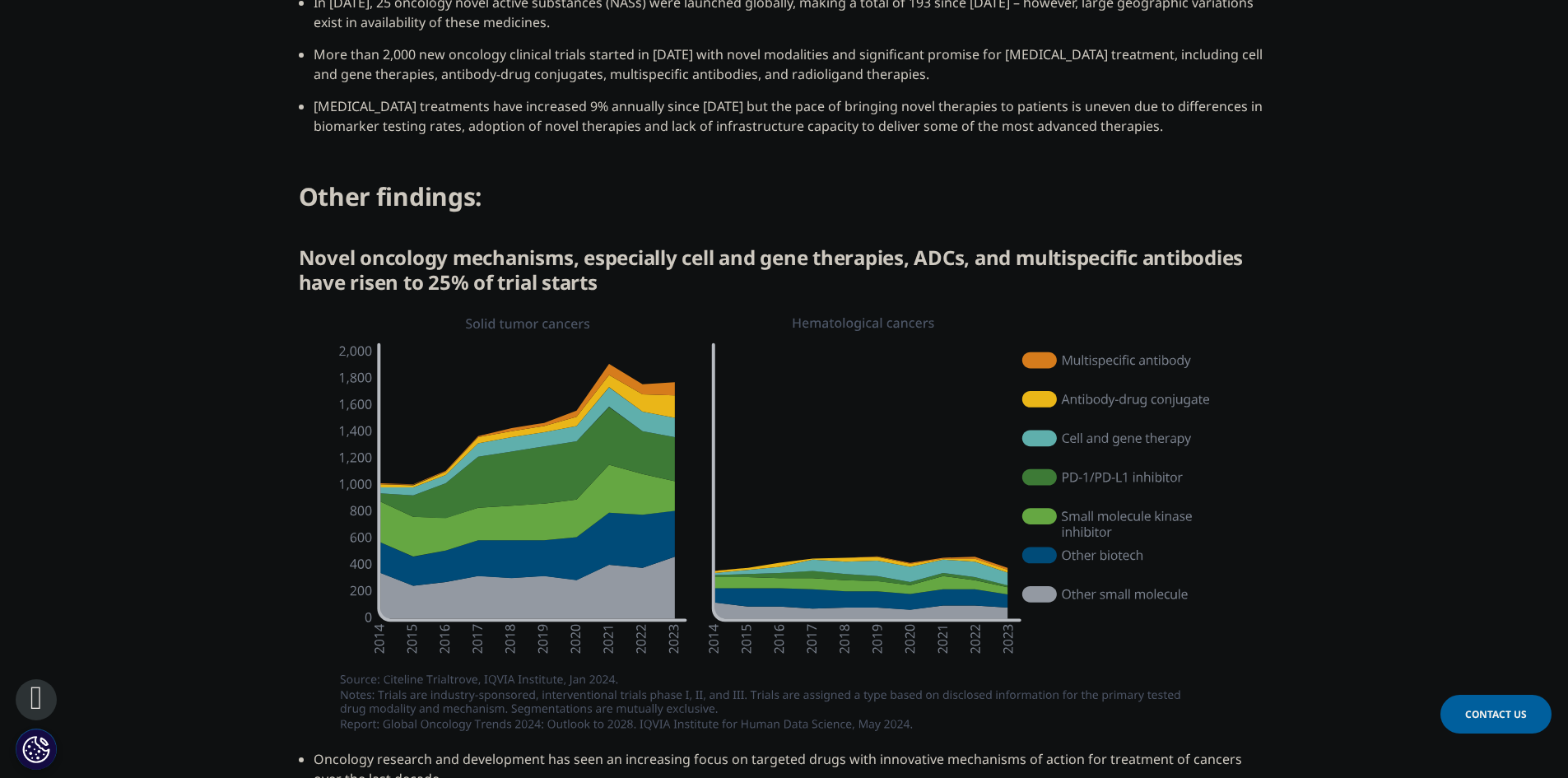
drag, startPoint x: 1381, startPoint y: 271, endPoint x: 1405, endPoint y: 515, distance: 245.2
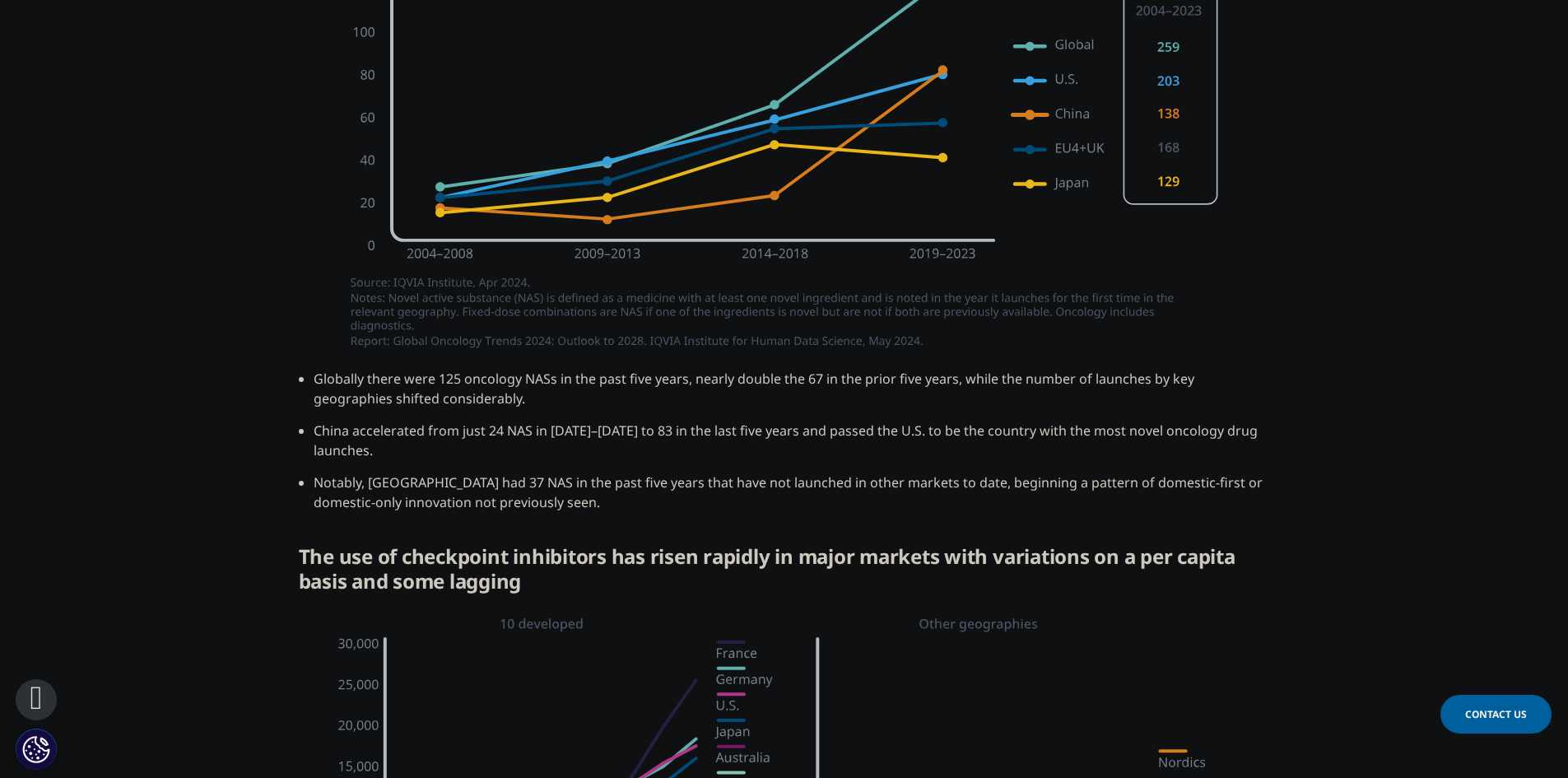
drag, startPoint x: 1416, startPoint y: 384, endPoint x: 1420, endPoint y: 427, distance: 43.2
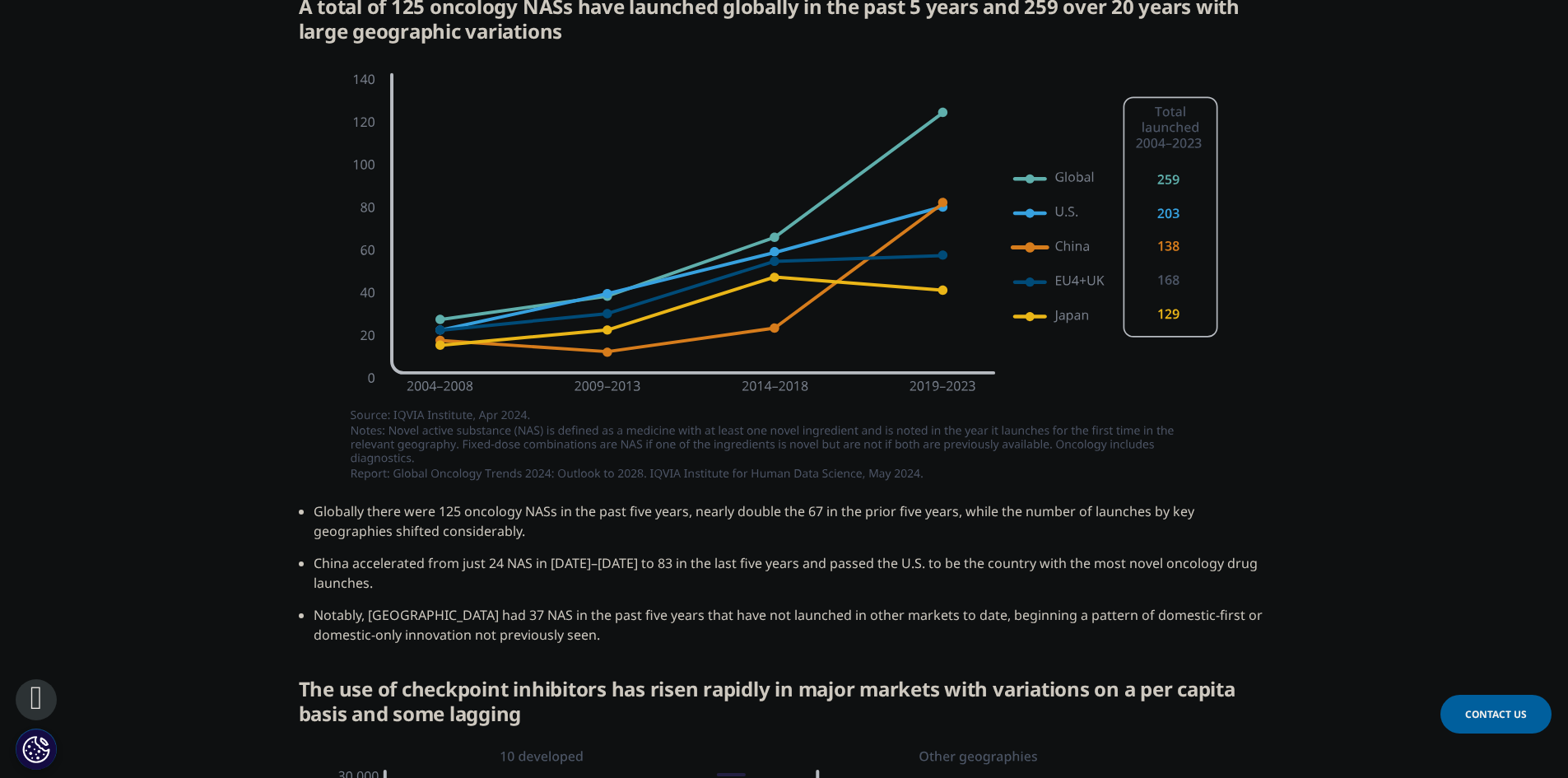
scroll to position [2764, 0]
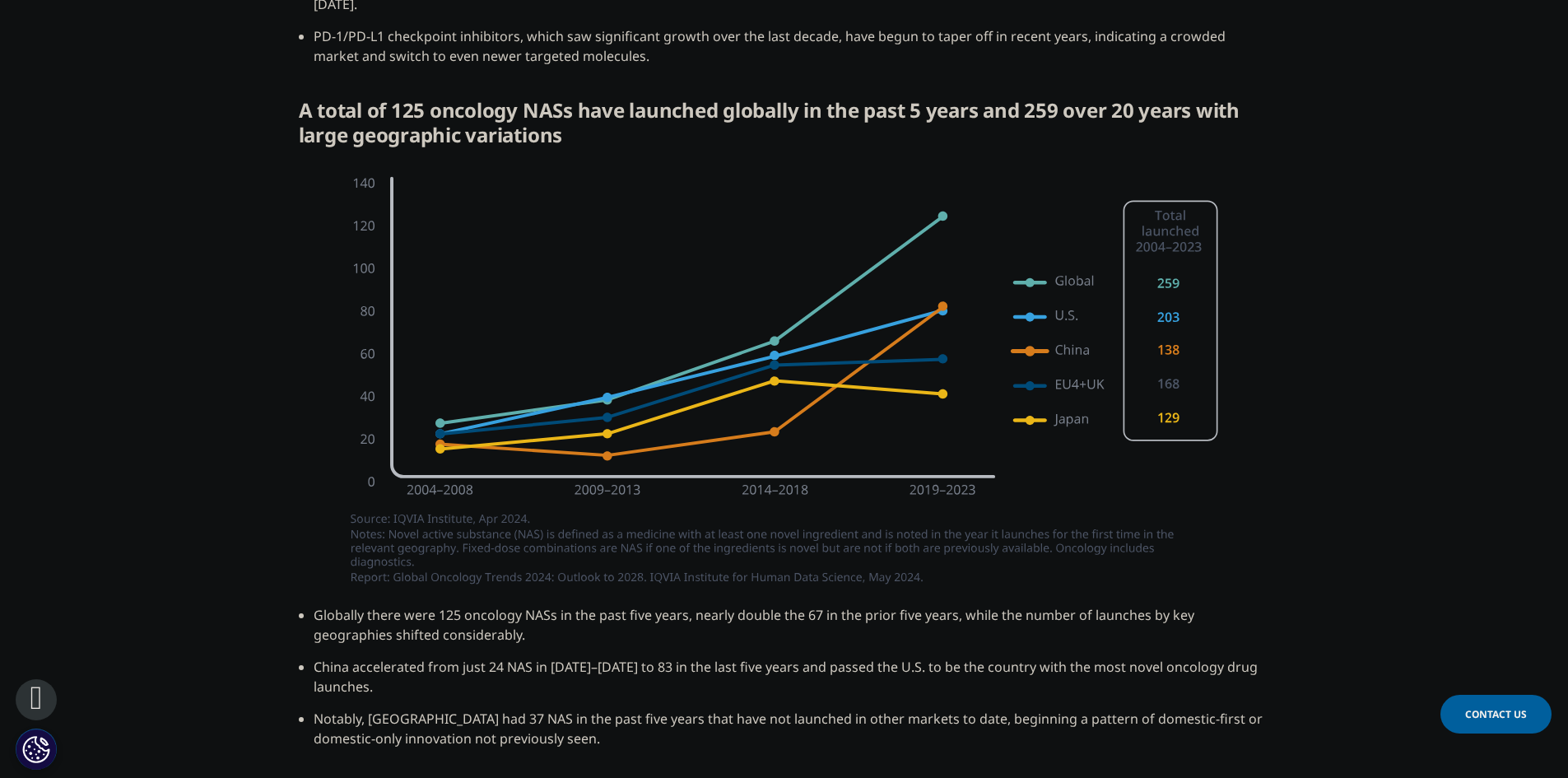
drag, startPoint x: 1420, startPoint y: 407, endPoint x: 1419, endPoint y: 348, distance: 59.0
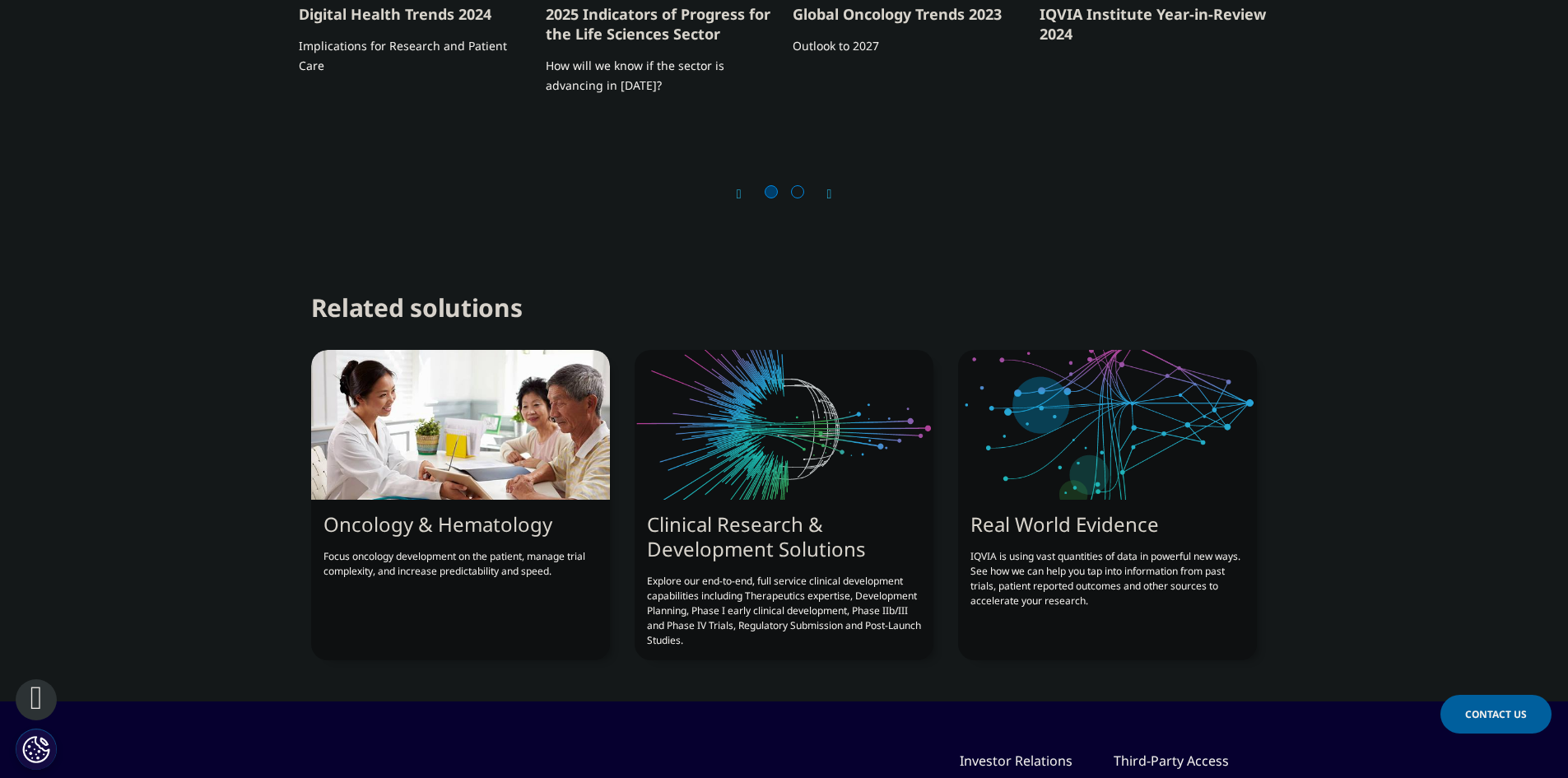
drag, startPoint x: 1426, startPoint y: 304, endPoint x: 1435, endPoint y: 564, distance: 260.2
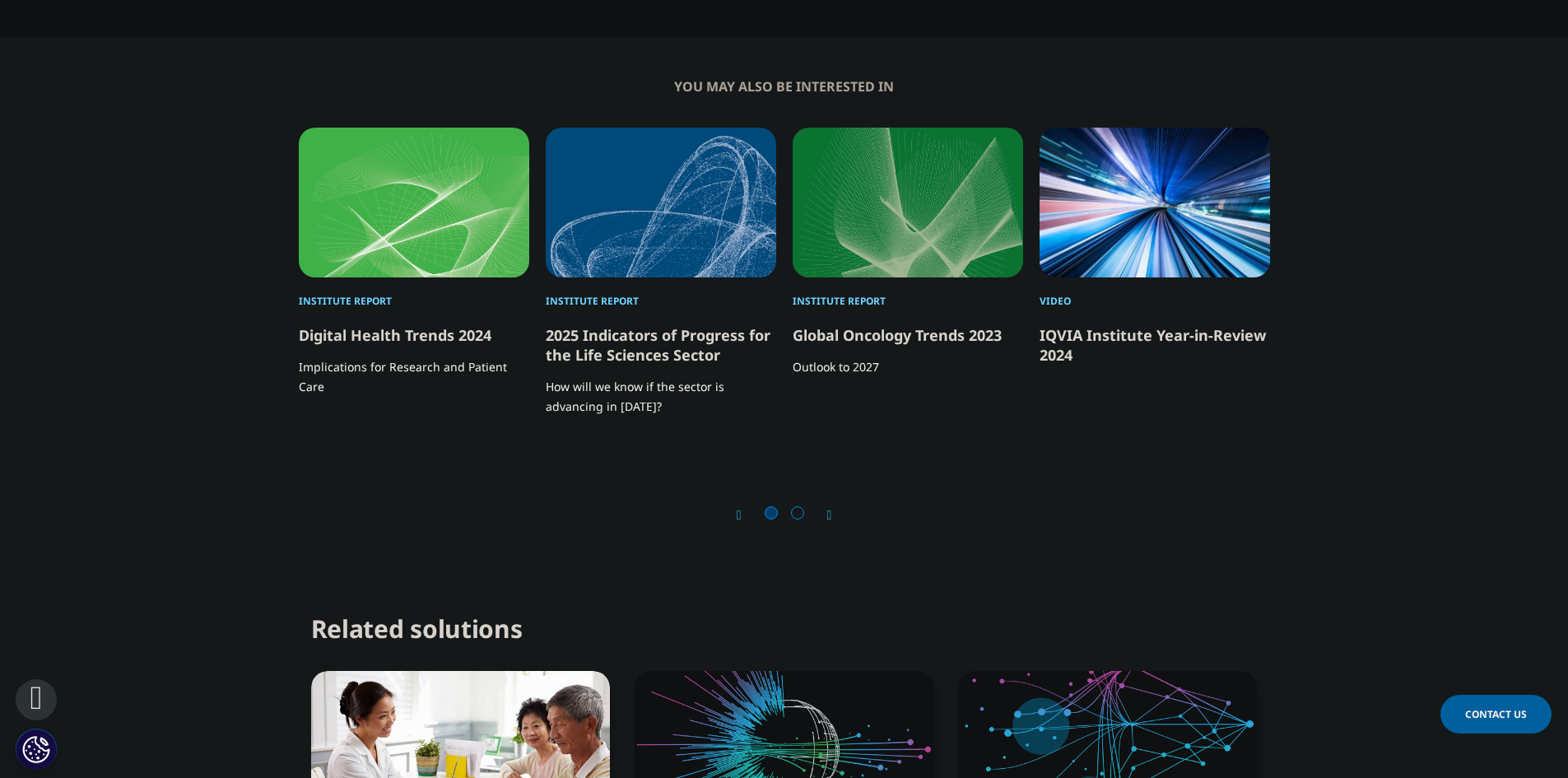
drag, startPoint x: 1401, startPoint y: 429, endPoint x: 1365, endPoint y: 244, distance: 188.5
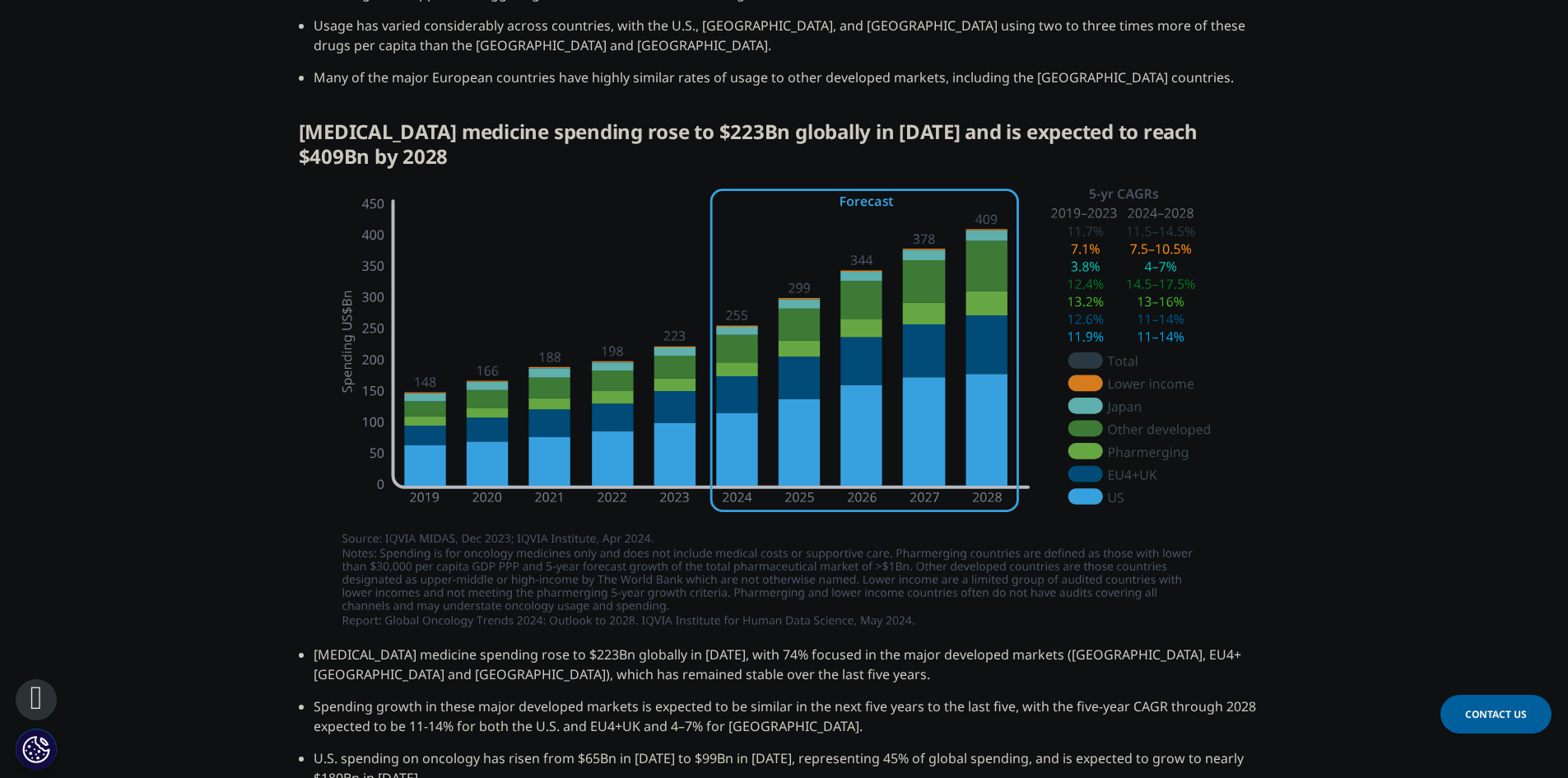
drag, startPoint x: 1376, startPoint y: 255, endPoint x: 1376, endPoint y: 146, distance: 109.0
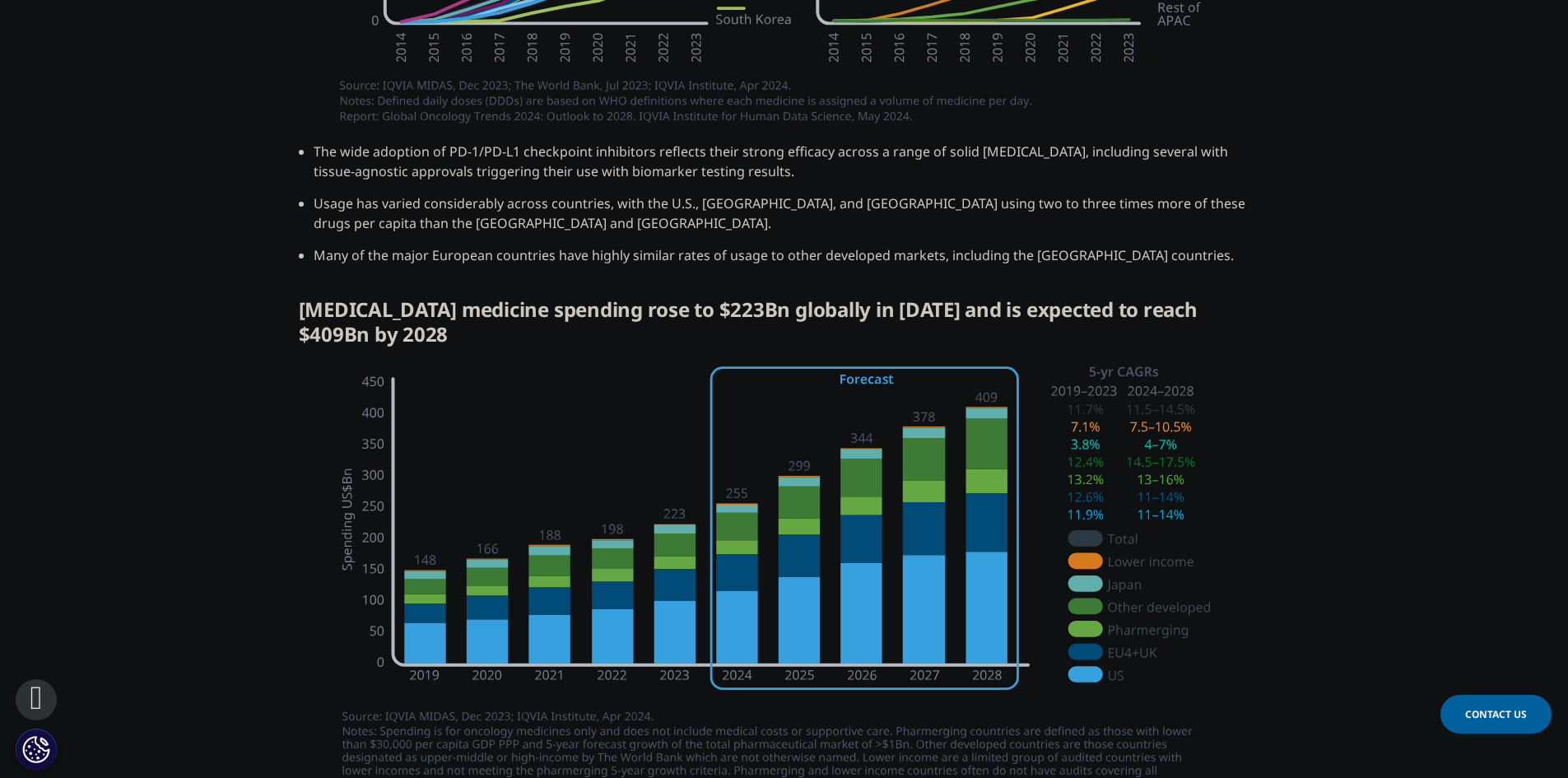
click at [1088, 541] on img at bounding box center [784, 590] width 922 height 461
